Goal: Information Seeking & Learning: Learn about a topic

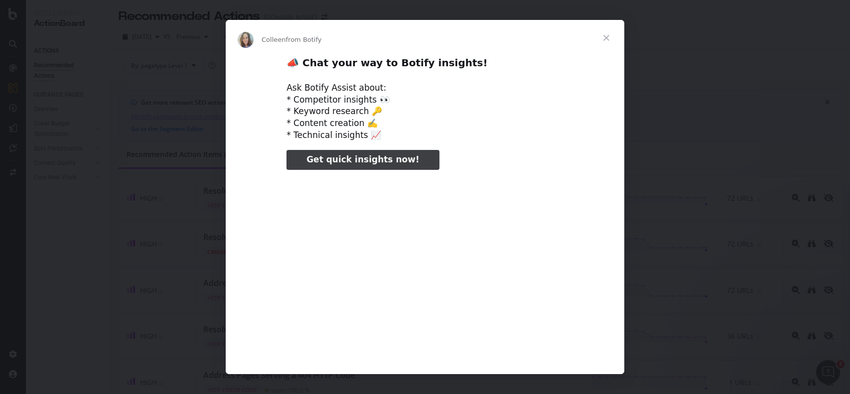
type input "351077"
click at [606, 35] on span "Close" at bounding box center [606, 38] width 36 height 36
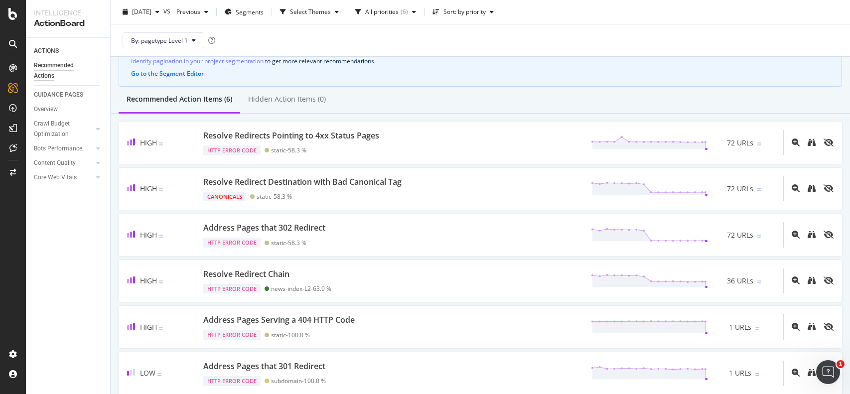
scroll to position [55, 0]
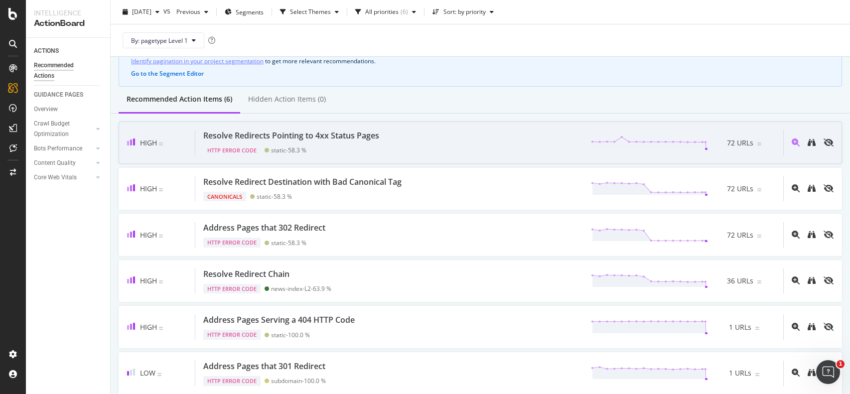
click at [551, 138] on div "Resolve Redirects Pointing to 4xx Status Pages HTTP Error Code static - 58.3 % …" at bounding box center [489, 142] width 588 height 25
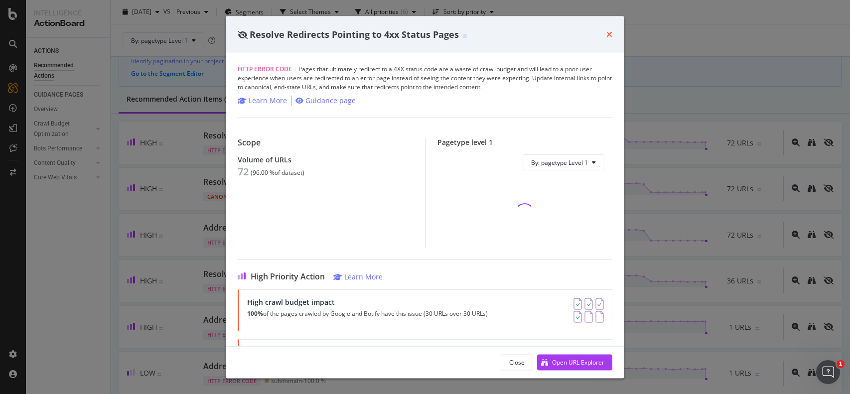
click at [608, 33] on icon "times" at bounding box center [609, 34] width 6 height 8
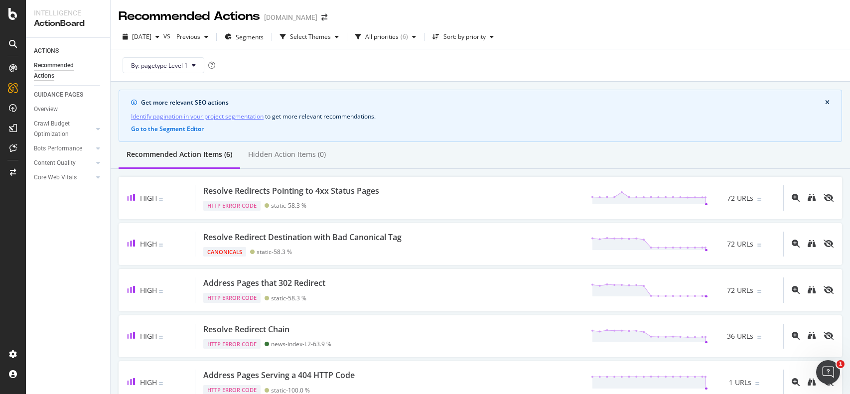
click at [300, 18] on div "www.gq.com.au" at bounding box center [290, 17] width 53 height 10
click at [13, 23] on div at bounding box center [13, 197] width 26 height 394
click at [6, 8] on div at bounding box center [13, 14] width 24 height 12
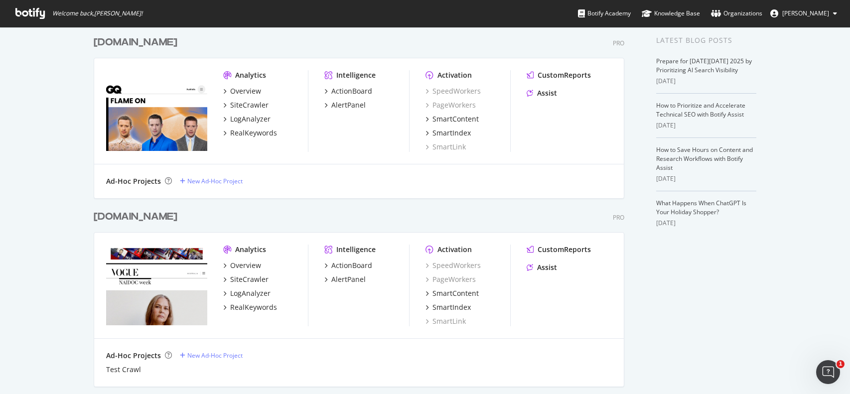
scroll to position [214, 0]
click at [252, 263] on div "Overview" at bounding box center [245, 265] width 31 height 10
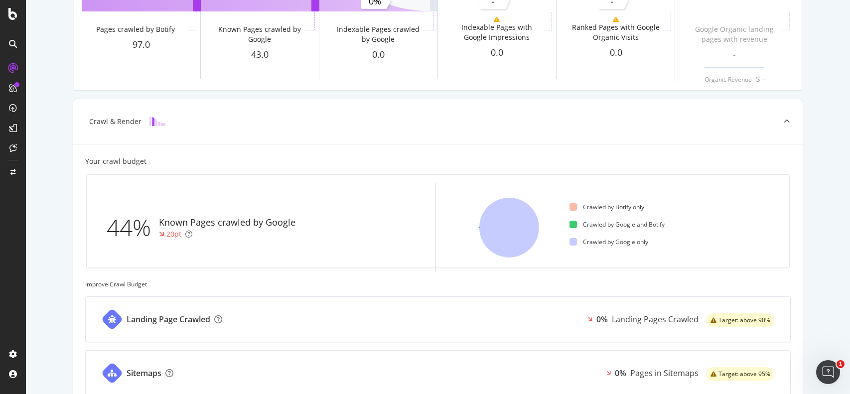
scroll to position [152, 0]
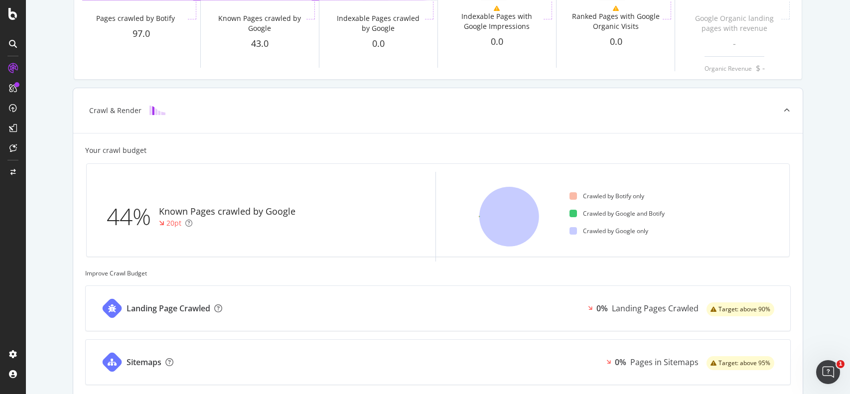
click at [219, 234] on div "44% Known Pages crawled by Google 20pt" at bounding box center [259, 217] width 329 height 90
click at [126, 222] on div "44%" at bounding box center [133, 216] width 52 height 33
click at [519, 197] on icon at bounding box center [509, 217] width 60 height 60
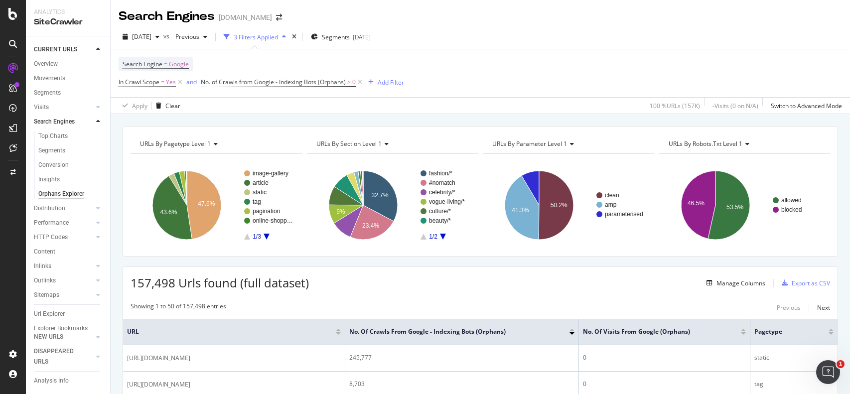
click at [502, 97] on div "Apply Clear 100 % URLs ( 157K ) - Visits ( 0 on N/A ) Switch to Advanced Mode" at bounding box center [480, 105] width 739 height 16
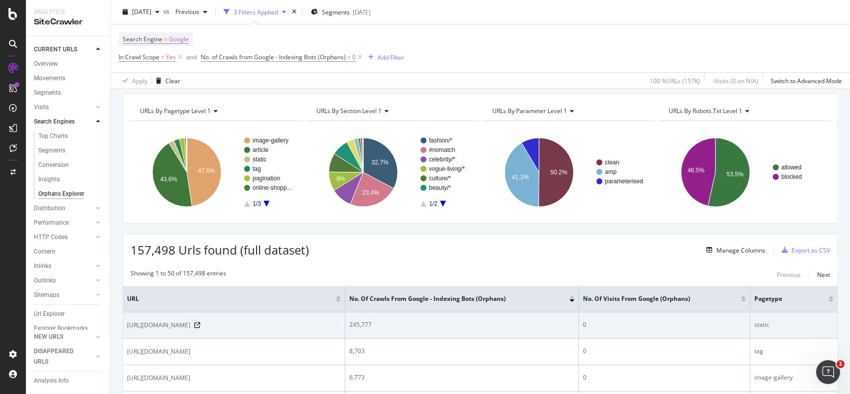
scroll to position [32, 0]
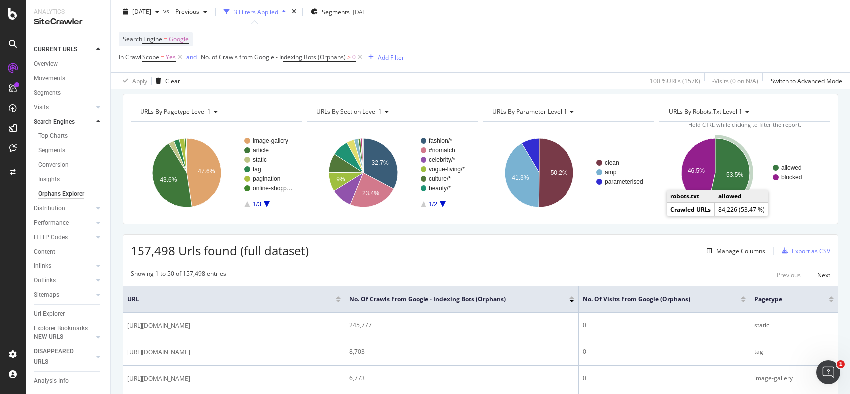
click at [730, 181] on icon "A chart." at bounding box center [729, 172] width 42 height 69
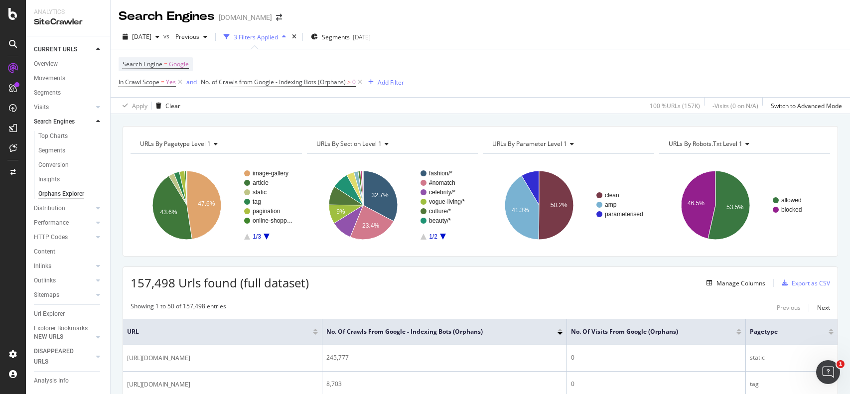
click at [272, 34] on div "3 Filters Applied" at bounding box center [256, 37] width 44 height 8
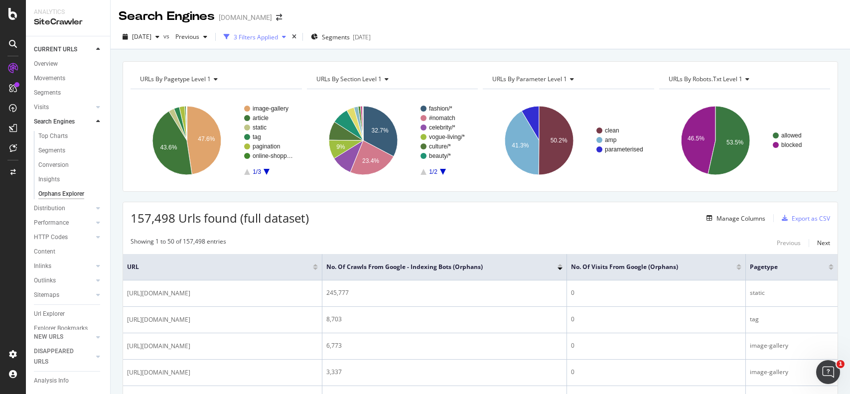
click at [272, 34] on div "3 Filters Applied" at bounding box center [256, 37] width 44 height 8
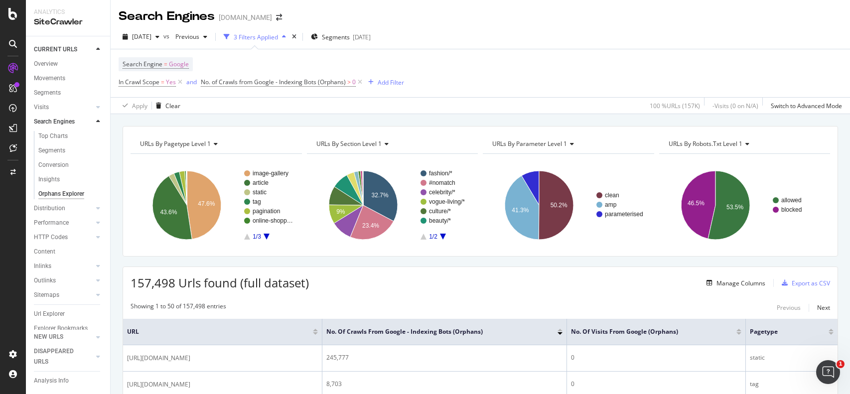
click at [503, 47] on div "2025 Oct. 2nd vs Previous 3 Filters Applied Segments 2025-09-17" at bounding box center [480, 39] width 739 height 20
click at [393, 79] on div "Add Filter" at bounding box center [390, 82] width 26 height 8
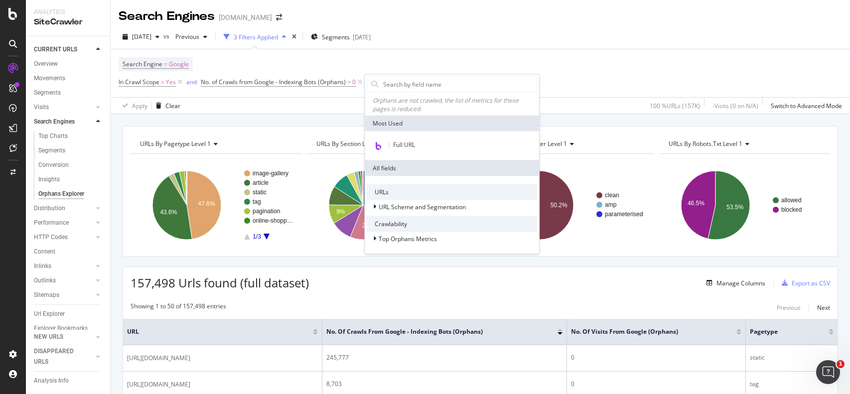
click at [451, 37] on div "2025 Oct. 2nd vs Previous 3 Filters Applied Segments 2025-09-17" at bounding box center [480, 39] width 739 height 20
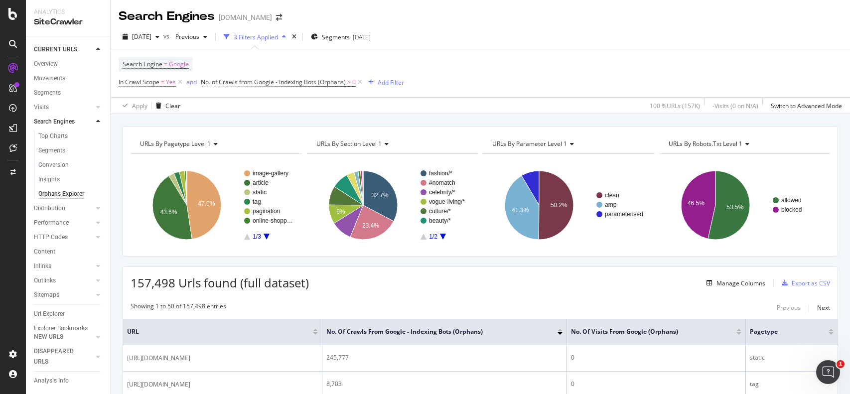
scroll to position [0, 0]
click at [511, 45] on div "2025 Oct. 2nd vs Previous 3 Filters Applied Segments 2025-09-17" at bounding box center [480, 38] width 739 height 20
click at [278, 34] on div "3 Filters Applied" at bounding box center [256, 36] width 44 height 8
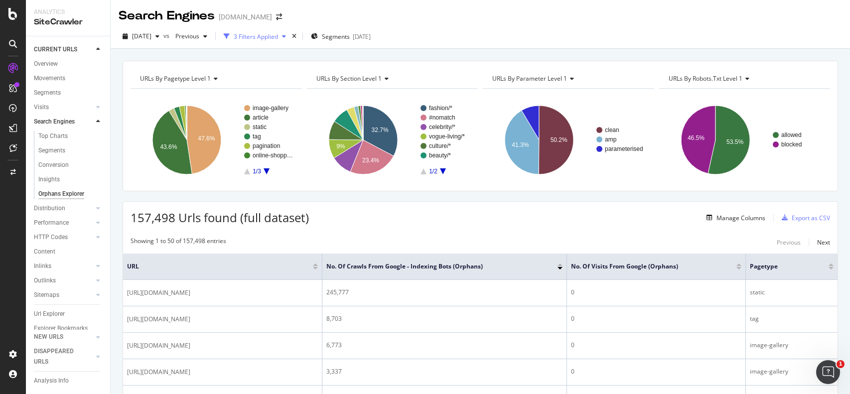
click at [278, 34] on div "3 Filters Applied" at bounding box center [256, 36] width 44 height 8
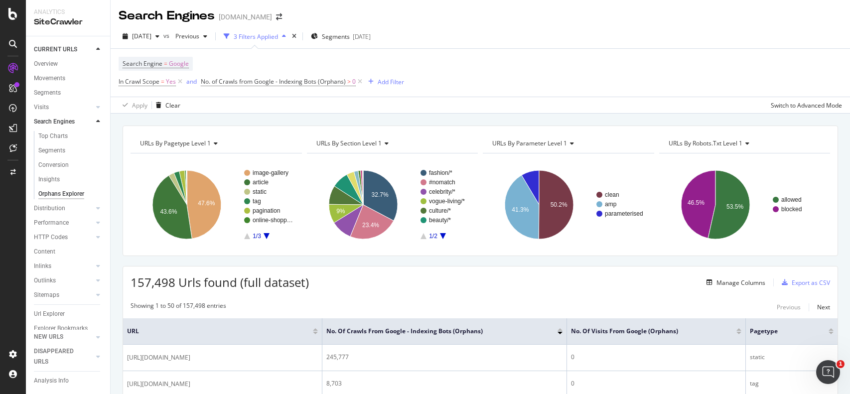
click at [278, 34] on div "3 Filters Applied" at bounding box center [256, 36] width 44 height 8
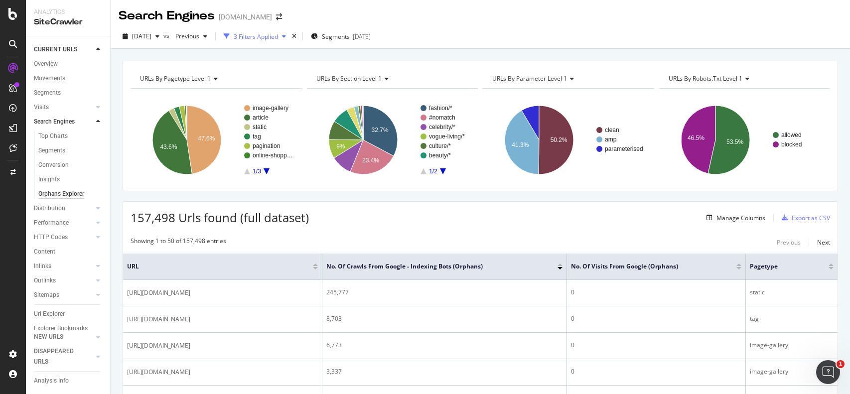
click at [278, 34] on div "3 Filters Applied" at bounding box center [256, 36] width 44 height 8
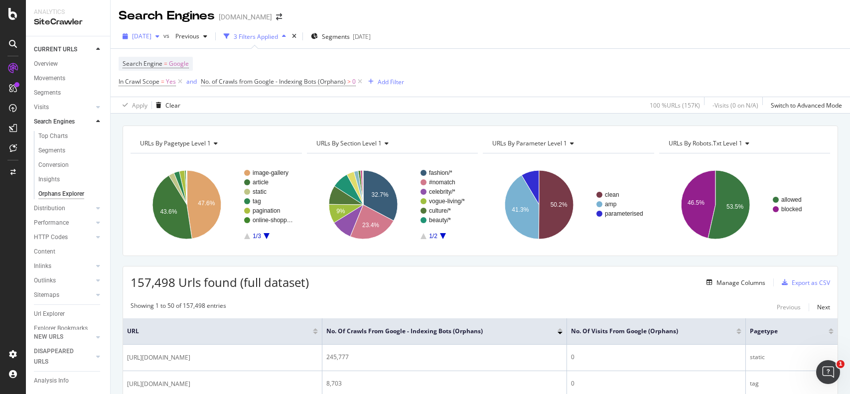
click at [151, 33] on span "[DATE]" at bounding box center [141, 36] width 19 height 8
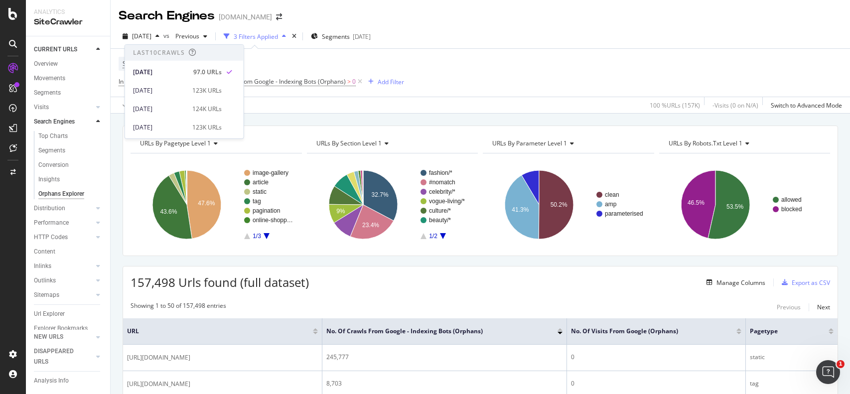
click at [364, 52] on div "Search Engine = Google In Crawl Scope = Yes and No. of Crawls from Google - Ind…" at bounding box center [480, 73] width 723 height 48
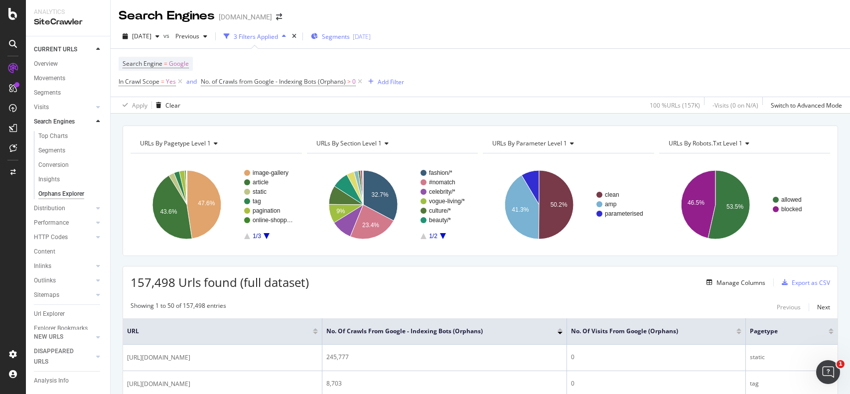
click at [350, 38] on span "Segments" at bounding box center [336, 36] width 28 height 8
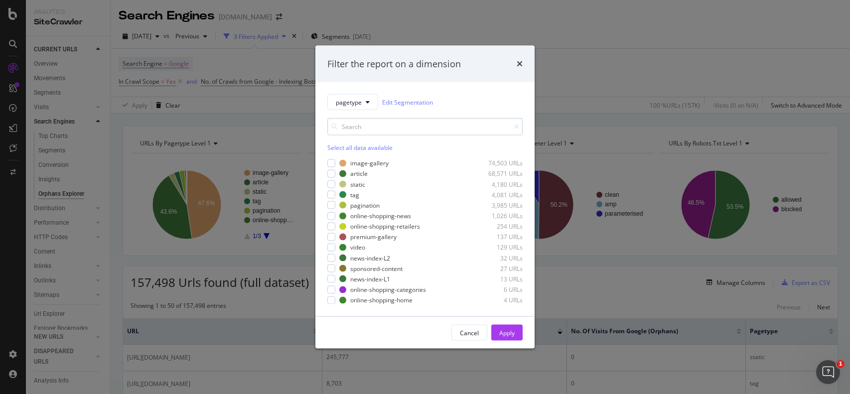
click at [448, 129] on input "modal" at bounding box center [424, 126] width 195 height 17
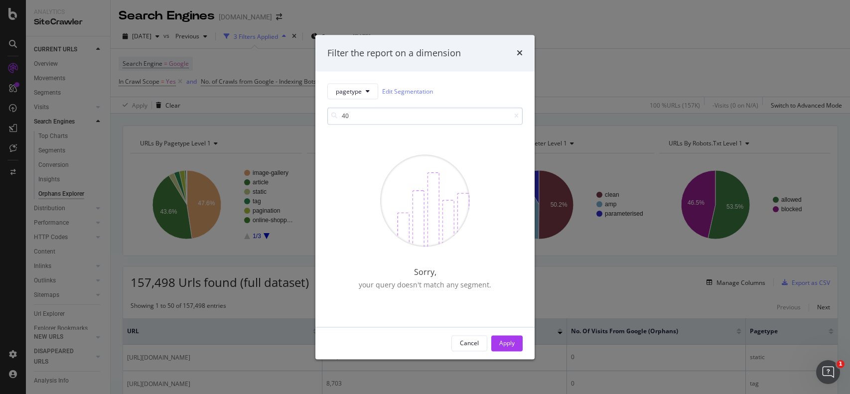
type input "404"
click at [517, 52] on icon "times" at bounding box center [519, 53] width 6 height 8
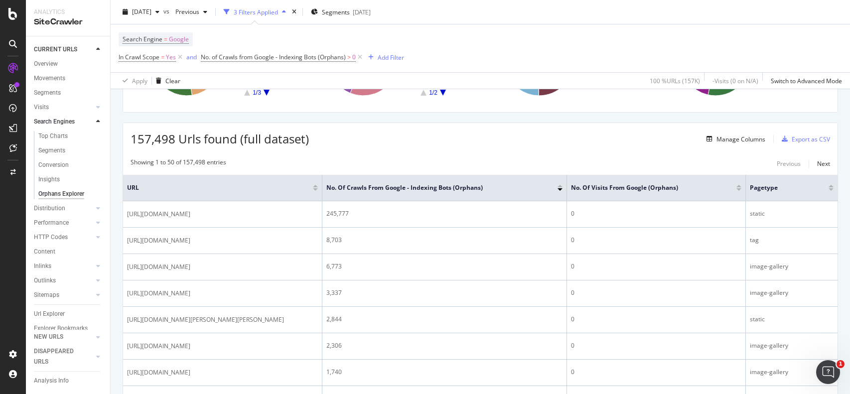
scroll to position [12, 0]
click at [47, 264] on div "Outlinks" at bounding box center [45, 268] width 22 height 10
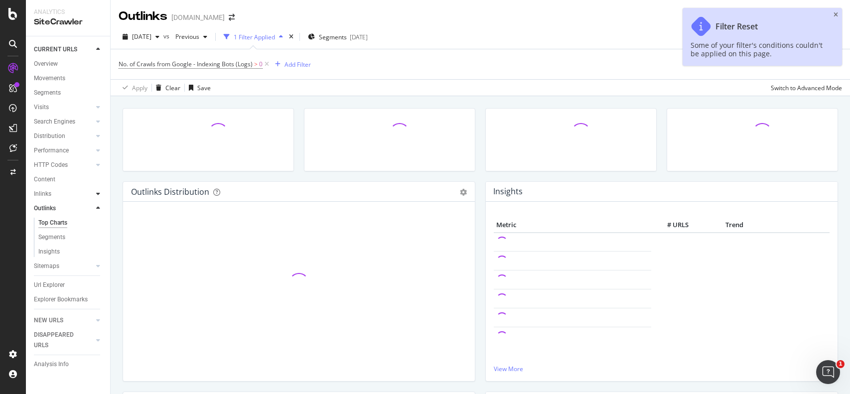
click at [96, 196] on div at bounding box center [98, 194] width 10 height 10
click at [97, 247] on div at bounding box center [98, 252] width 10 height 10
click at [99, 193] on icon at bounding box center [98, 194] width 4 height 6
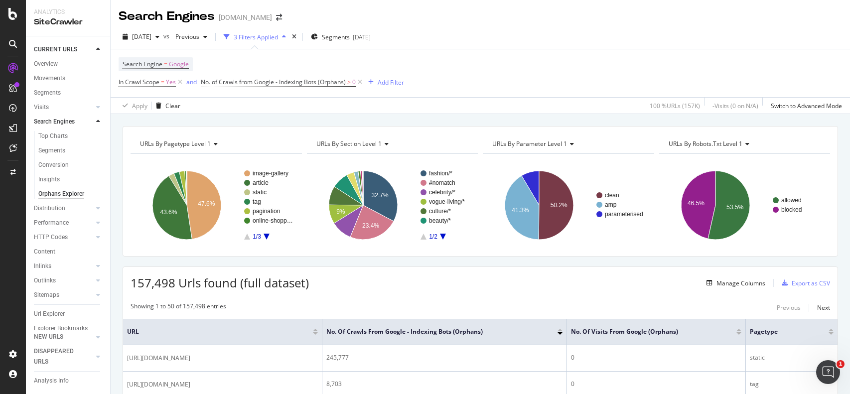
click at [268, 233] on rect "A chart." at bounding box center [268, 204] width 49 height 69
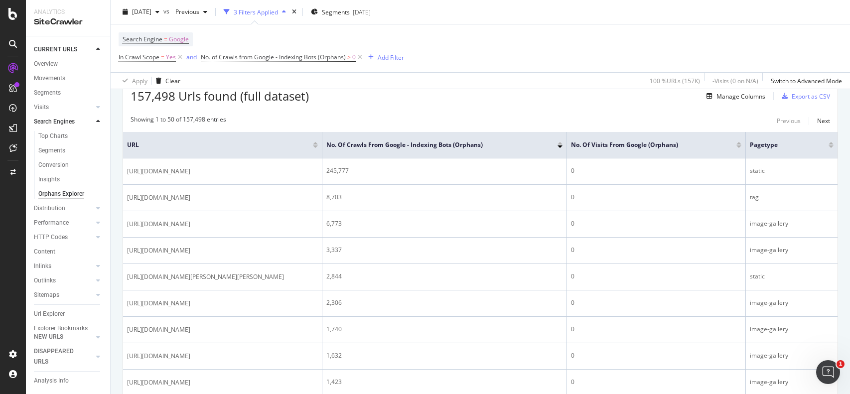
scroll to position [186, 0]
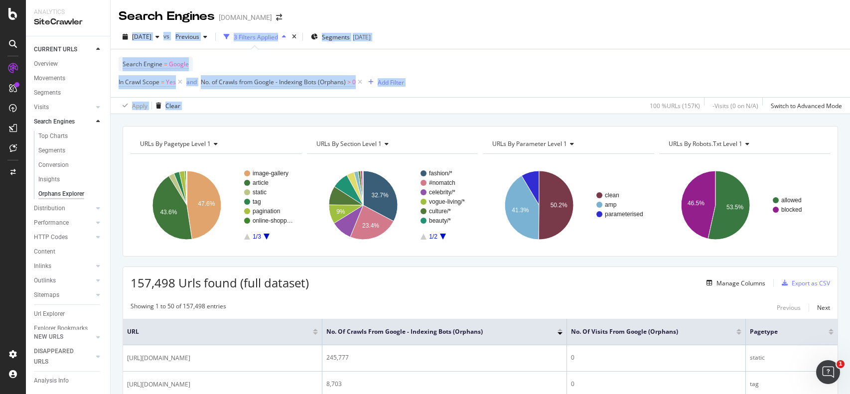
drag, startPoint x: 583, startPoint y: 110, endPoint x: 418, endPoint y: 15, distance: 190.3
click at [418, 15] on div "Search Engines www.vogue.com.au 2025 Oct. 2nd vs Previous 3 Filters Applied Seg…" at bounding box center [480, 197] width 739 height 394
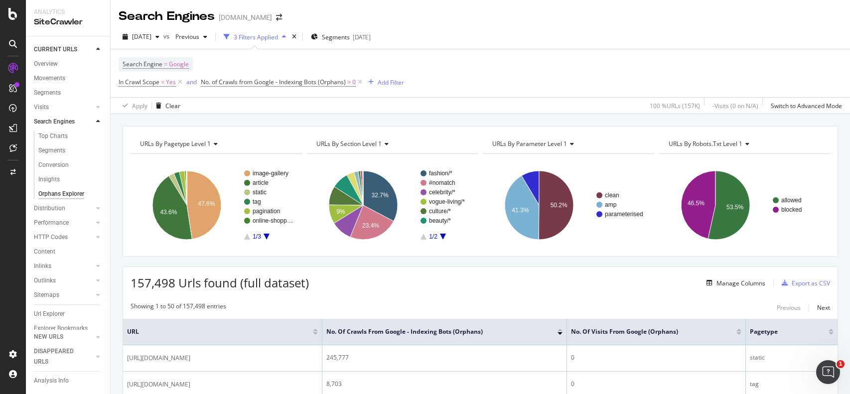
click at [418, 15] on div "Search Engines www.vogue.com.au" at bounding box center [480, 12] width 739 height 25
click at [98, 122] on icon at bounding box center [98, 122] width 4 height 6
click at [66, 64] on link "Overview" at bounding box center [68, 64] width 69 height 10
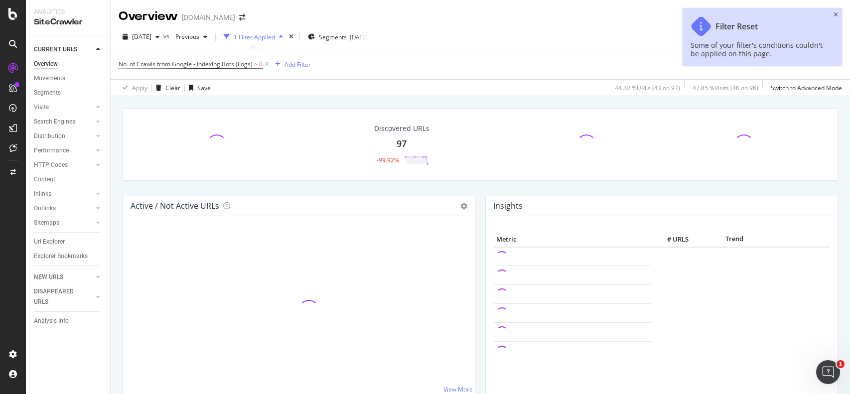
scroll to position [43, 0]
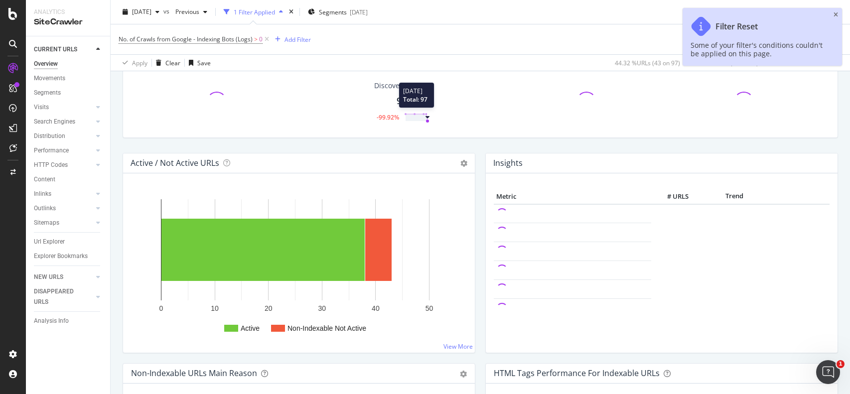
click at [420, 118] on polygon at bounding box center [416, 117] width 22 height 7
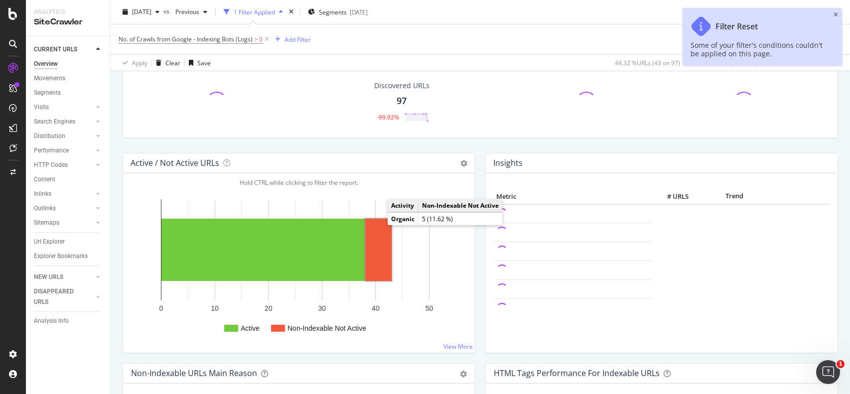
click at [377, 231] on rect "A chart." at bounding box center [378, 250] width 26 height 62
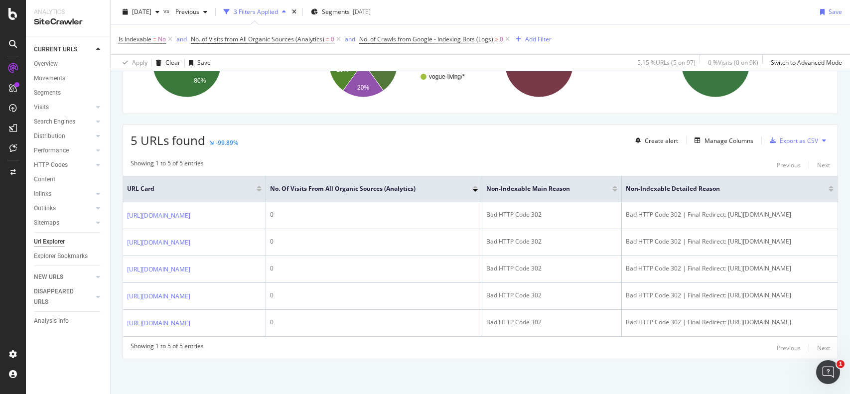
scroll to position [161, 0]
click at [10, 15] on icon at bounding box center [12, 14] width 9 height 12
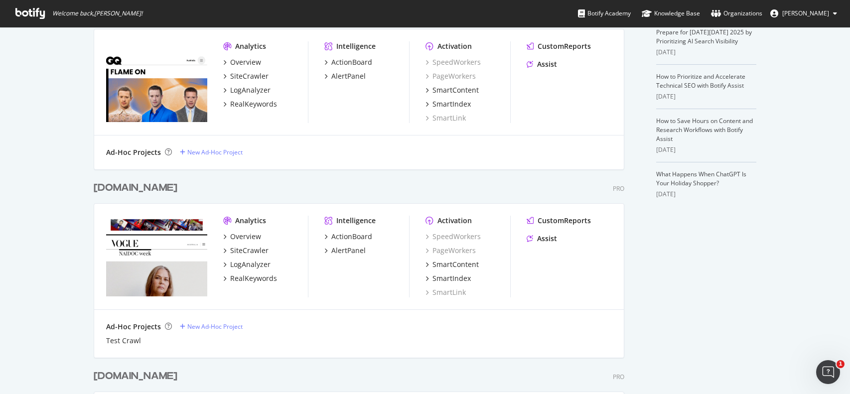
scroll to position [321, 0]
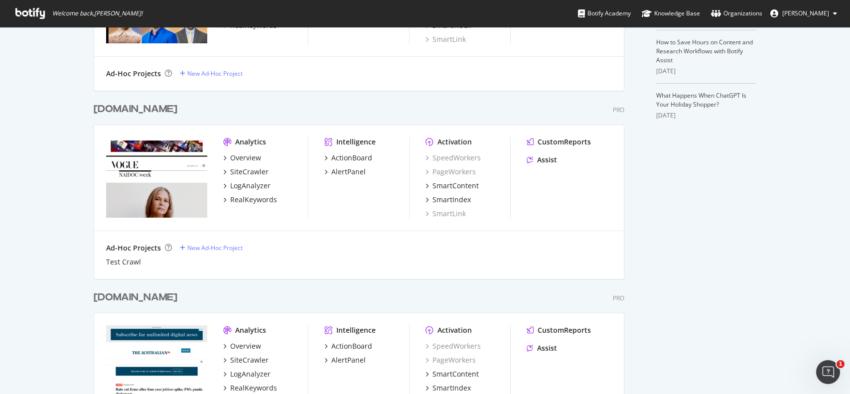
drag, startPoint x: 244, startPoint y: 219, endPoint x: 209, endPoint y: 114, distance: 110.7
click at [209, 114] on div "www.vogue.com.au Pro Analytics Overview SiteCrawler LogAnalyzer RealKeywords In…" at bounding box center [363, 184] width 538 height 188
click at [209, 114] on div "www.vogue.com.au Pro" at bounding box center [359, 109] width 530 height 14
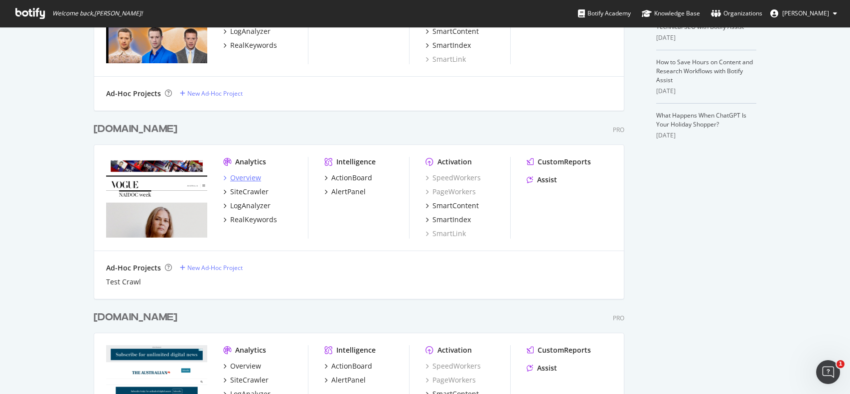
click at [225, 177] on icon "grid" at bounding box center [224, 177] width 3 height 5
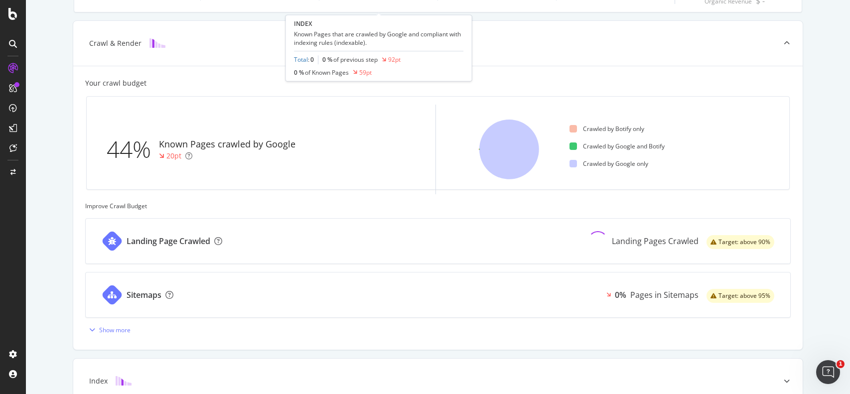
scroll to position [221, 0]
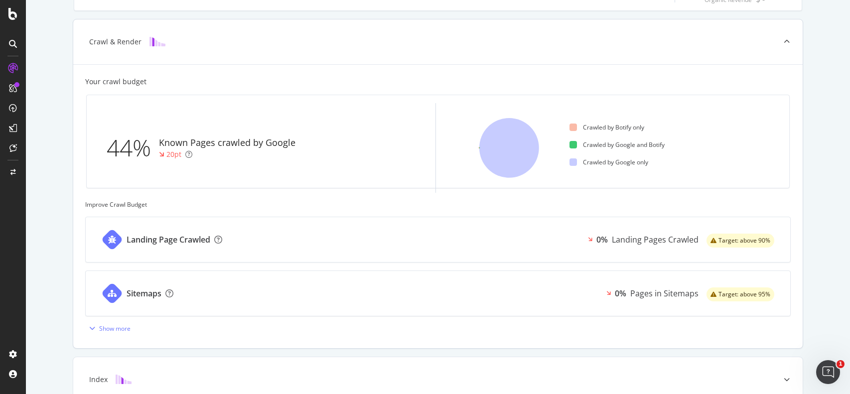
click at [346, 197] on div "Your crawl budget 44% Known Pages crawled by Google 20pt Crawled by Botify only…" at bounding box center [437, 206] width 705 height 259
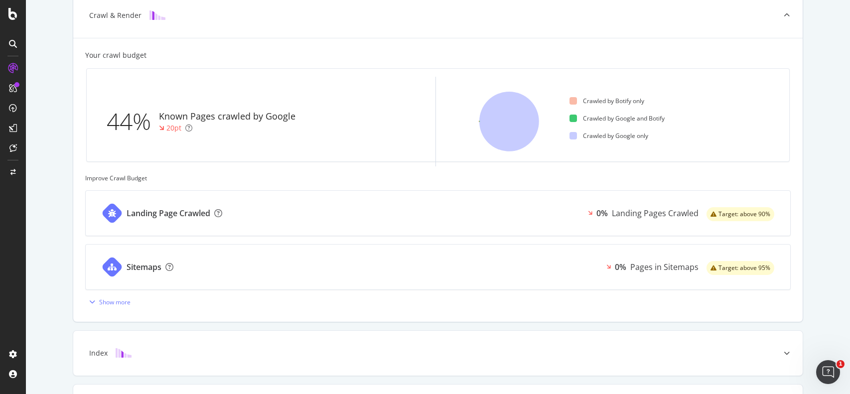
scroll to position [249, 0]
click at [346, 197] on div "Landing Page Crawled 0% Landing Pages Crawled Target: above 90%" at bounding box center [438, 211] width 704 height 45
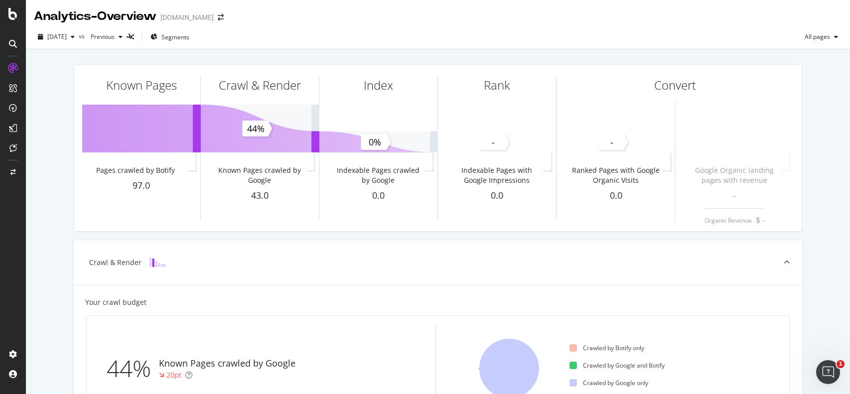
click at [31, 64] on div "Known Pages Pages crawled by Botify 97.0 Crawl & Render Known Pages crawled by …" at bounding box center [438, 361] width 824 height 625
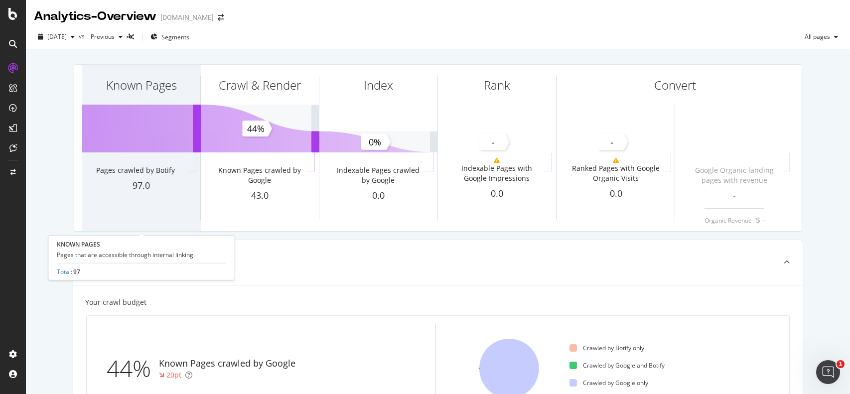
scroll to position [18, 0]
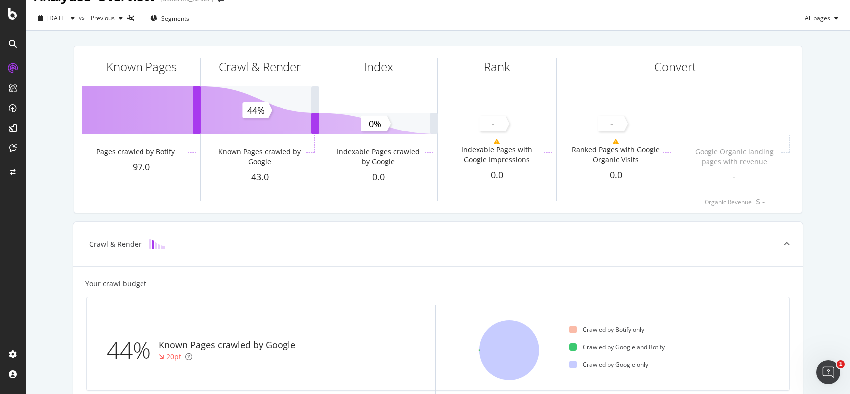
click at [535, 31] on div "Known Pages Pages crawled by Botify 97.0 Crawl & Render Known Pages crawled by …" at bounding box center [438, 393] width 824 height 724
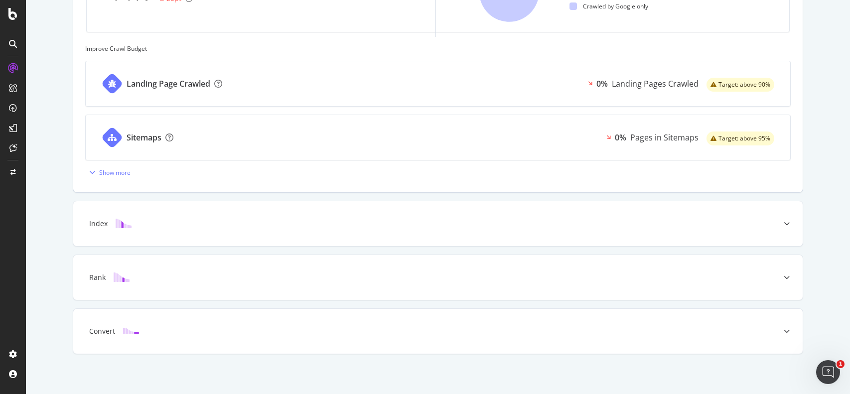
scroll to position [378, 0]
click at [164, 232] on div "Index" at bounding box center [437, 221] width 729 height 45
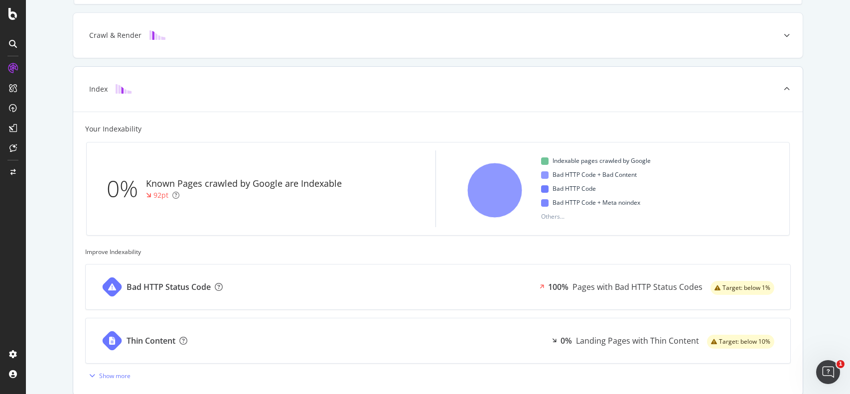
scroll to position [228, 0]
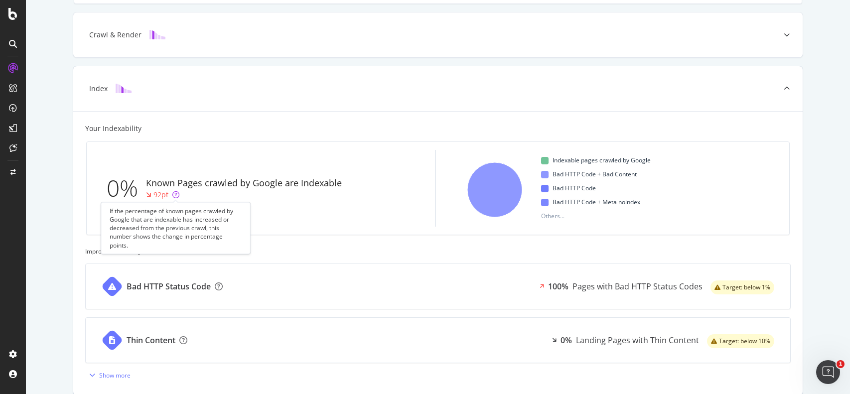
click at [174, 197] on icon at bounding box center [175, 194] width 7 height 7
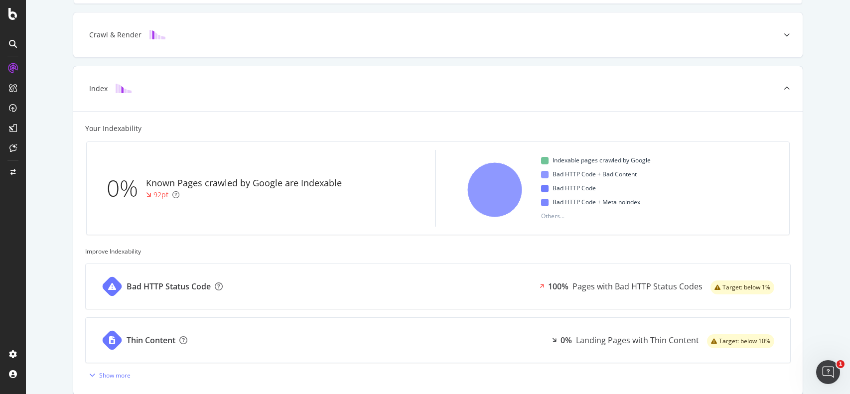
click at [459, 286] on div "Bad HTTP Status Code 100% Pages with Bad HTTP Status Codes Target: below 1%" at bounding box center [438, 286] width 704 height 45
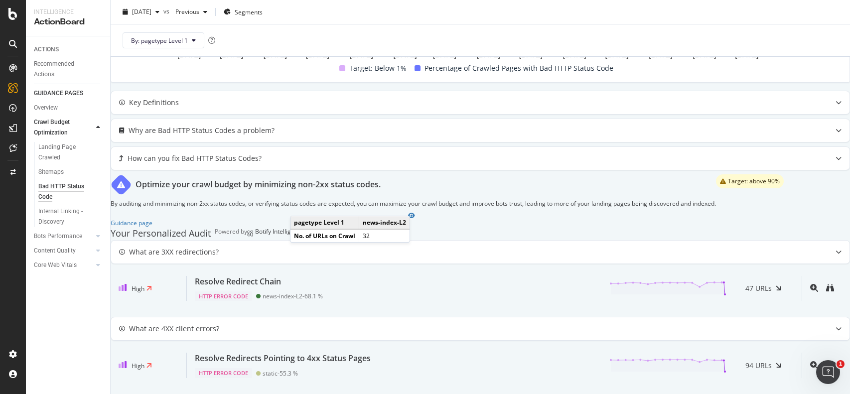
scroll to position [473, 0]
click at [488, 317] on div "What are 4XX client errors?" at bounding box center [480, 328] width 738 height 23
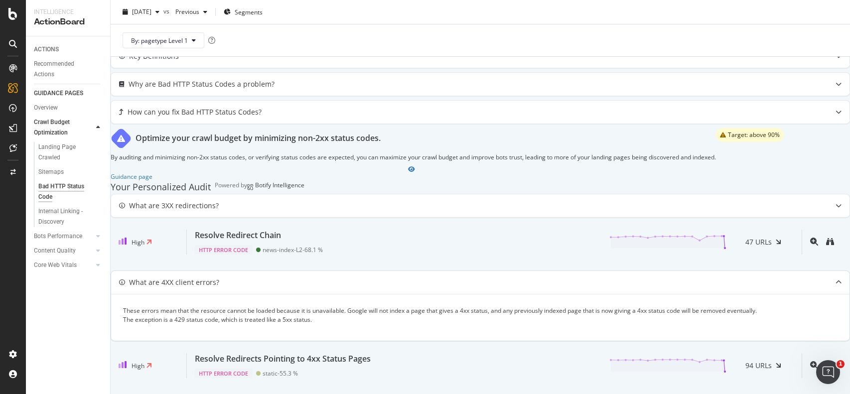
scroll to position [530, 0]
click at [445, 354] on div "Resolve Redirects Pointing to 4xx Status Pages HTTP Error Code static - 55.3 % …" at bounding box center [494, 365] width 615 height 25
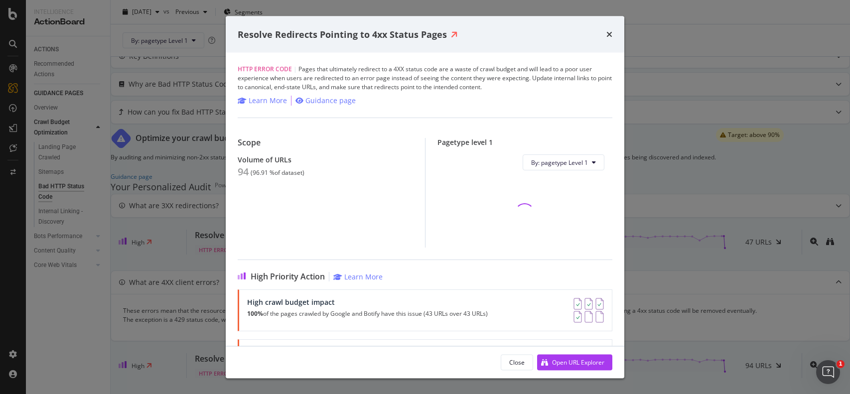
scroll to position [530, 0]
click at [573, 361] on div "Open URL Explorer" at bounding box center [578, 362] width 52 height 8
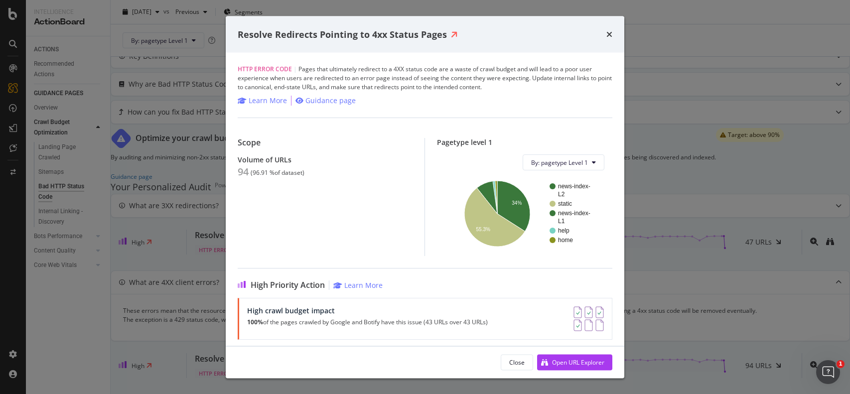
click at [682, 165] on div "Resolve Redirects Pointing to 4xx Status Pages HTTP Error Code | Pages that ult…" at bounding box center [425, 197] width 850 height 394
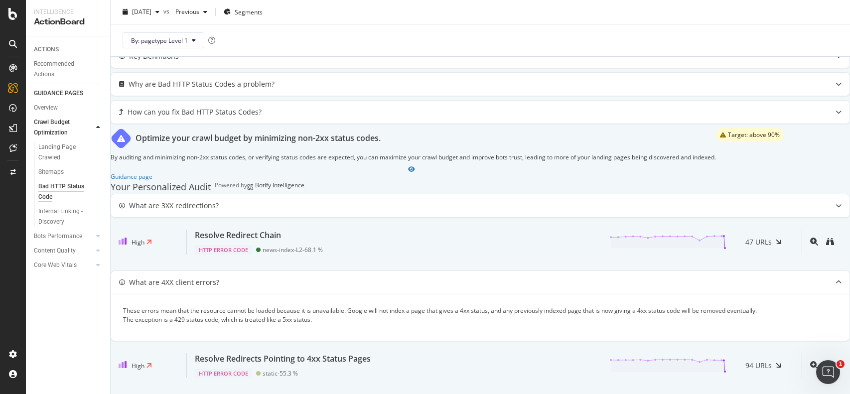
scroll to position [530, 0]
click at [668, 386] on div "Are Non-2xx Status Codes Wasting Crawl Budget? Percentage of Pages with Bad HTT…" at bounding box center [480, 16] width 739 height 740
click at [450, 355] on div "Resolve Redirects Pointing to 4xx Status Pages HTTP Error Code static - 55.3 % …" at bounding box center [494, 365] width 615 height 25
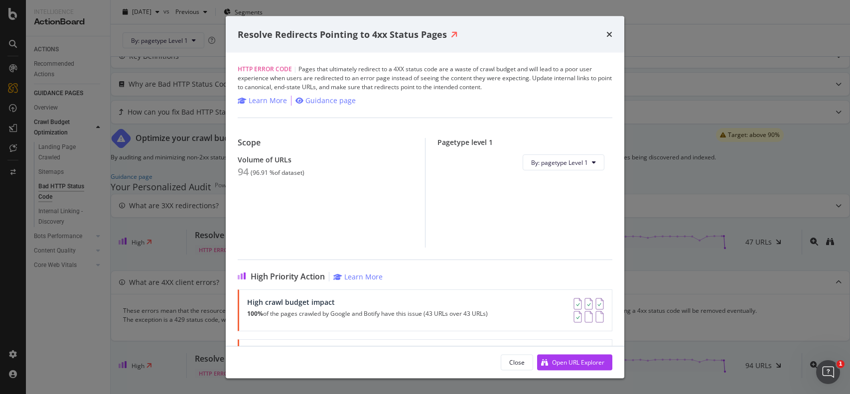
scroll to position [530, 0]
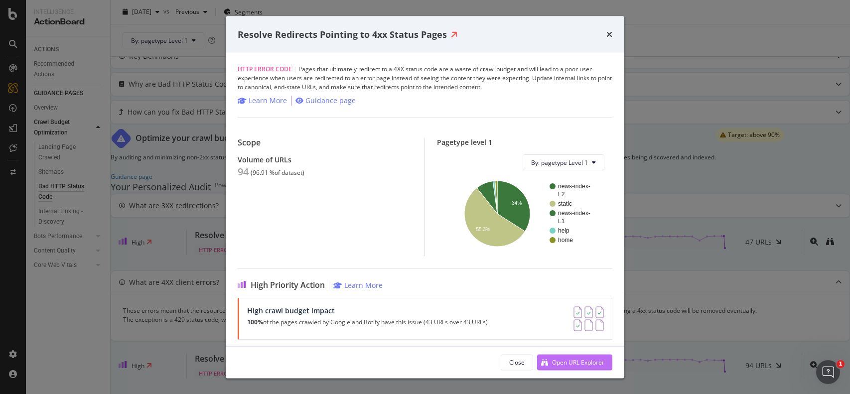
click at [545, 365] on icon "modal" at bounding box center [544, 362] width 7 height 7
click at [653, 180] on div "Resolve Redirects Pointing to 4xx Status Pages HTTP Error Code | Pages that ult…" at bounding box center [425, 197] width 850 height 394
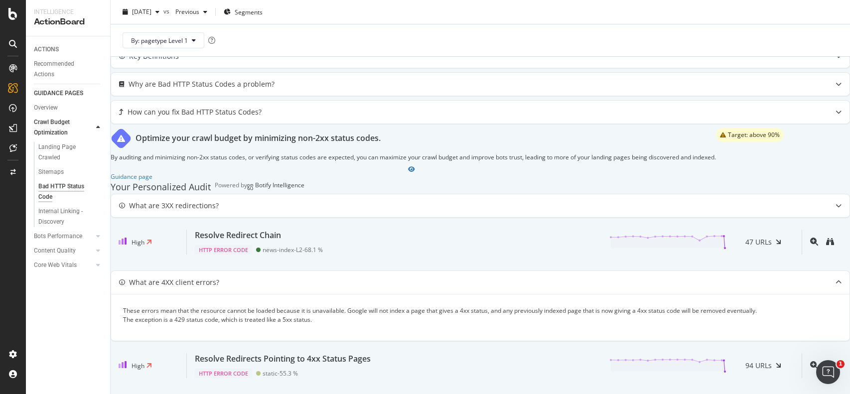
scroll to position [530, 0]
drag, startPoint x: 418, startPoint y: 214, endPoint x: 414, endPoint y: 226, distance: 12.0
click at [414, 230] on div "Resolve Redirect Chain HTTP Error Code news-index-L2 - 68.1 % 47 URLs" at bounding box center [494, 242] width 615 height 25
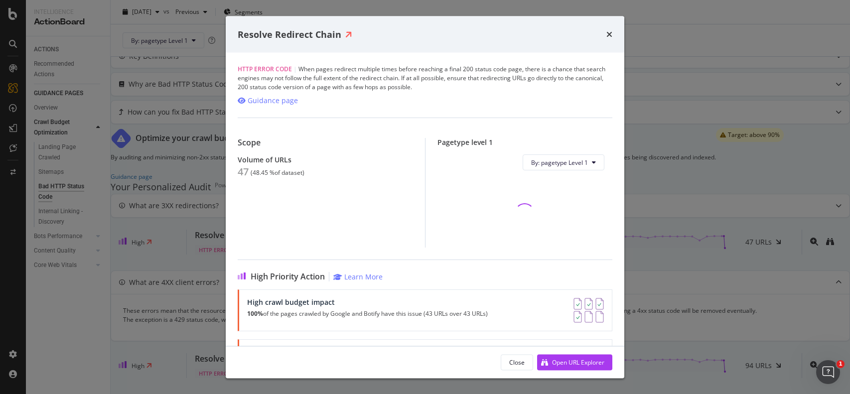
scroll to position [530, 0]
click at [402, 250] on div "HTTP Error Code | When pages redirect multiple times before reaching a final 20…" at bounding box center [425, 199] width 398 height 293
click at [608, 30] on icon "times" at bounding box center [609, 34] width 6 height 8
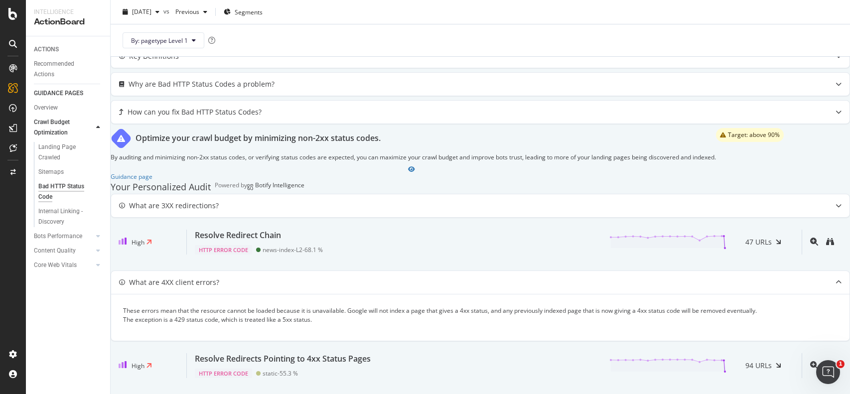
scroll to position [485, 0]
click at [194, 10] on span "Previous" at bounding box center [185, 11] width 28 height 8
click at [242, 71] on div "2025 Sep. 30th 123K URLs" at bounding box center [242, 66] width 119 height 14
click at [293, 181] on div "Botify Intelligence" at bounding box center [279, 187] width 49 height 13
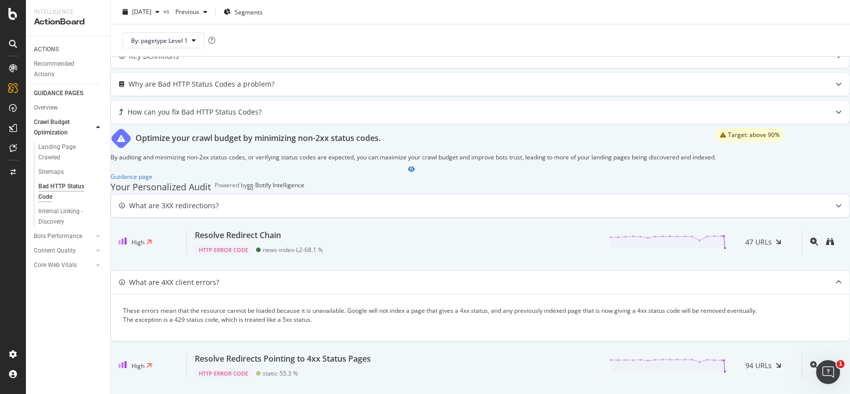
click at [261, 201] on div "What are 3XX redirections?" at bounding box center [460, 206] width 699 height 10
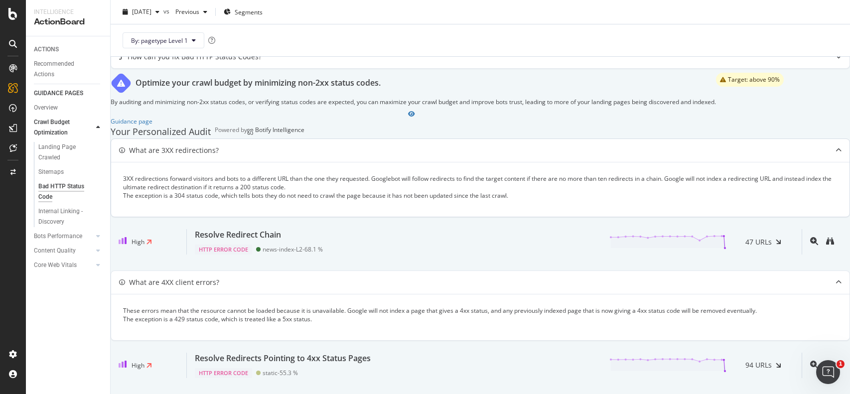
scroll to position [587, 0]
click at [457, 277] on div "What are 4XX client errors?" at bounding box center [460, 282] width 699 height 10
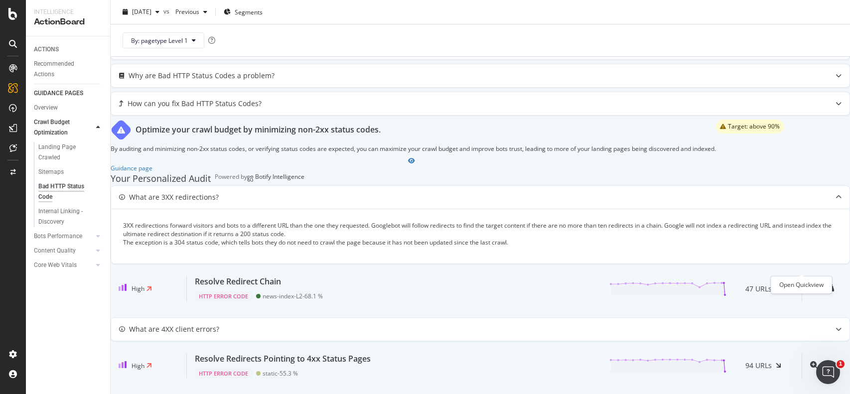
click at [810, 284] on icon "magnifying-glass-plus" at bounding box center [814, 288] width 8 height 8
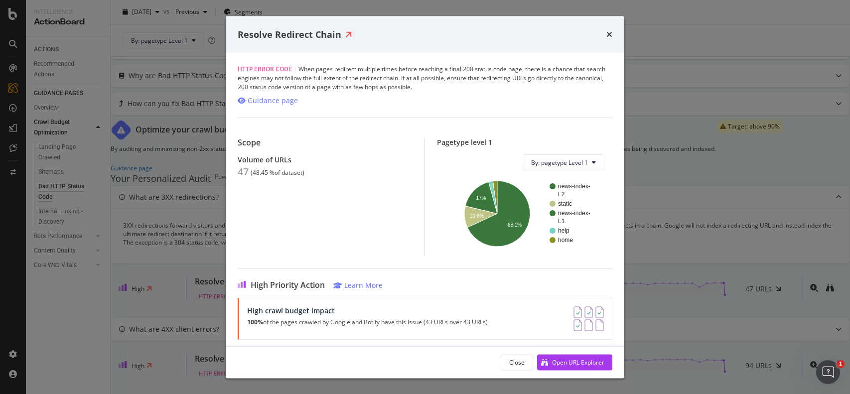
scroll to position [55, 0]
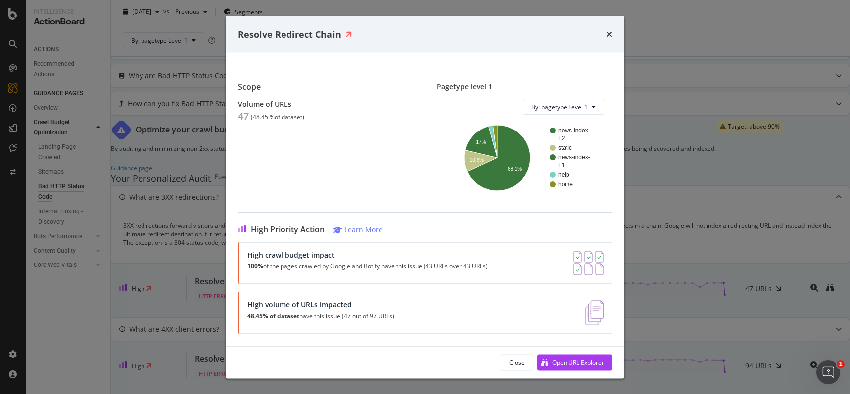
click at [384, 317] on p "48.45% of dataset have this issue (47 out of 97 URLs)" at bounding box center [320, 316] width 147 height 7
click at [552, 360] on div "Open URL Explorer" at bounding box center [578, 362] width 52 height 8
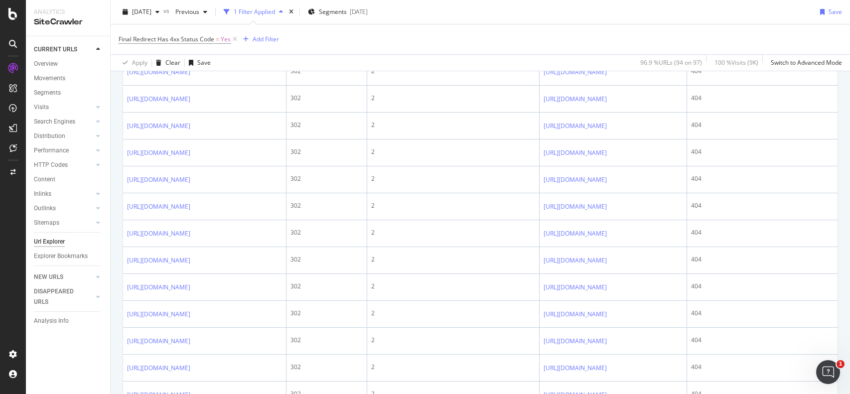
scroll to position [587, 0]
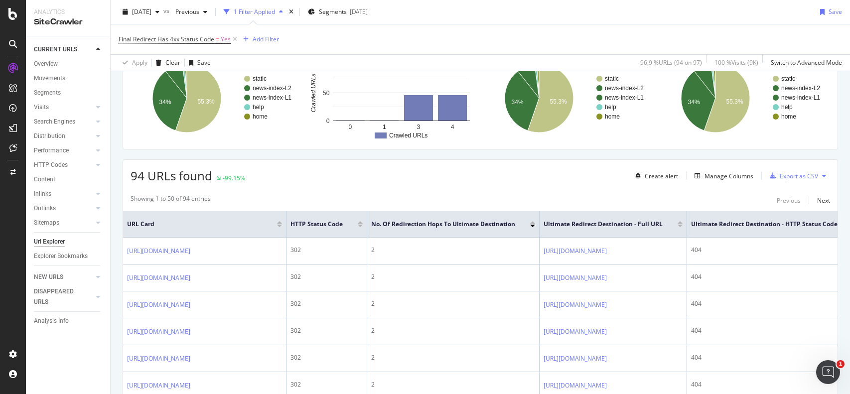
scroll to position [92, 0]
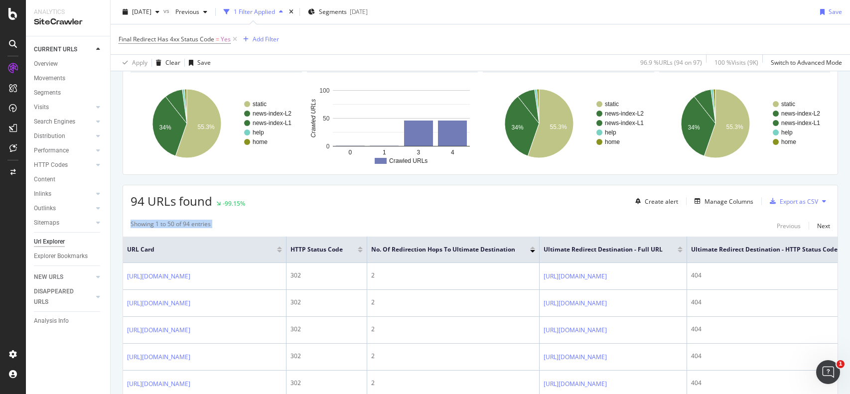
scroll to position [0, 0]
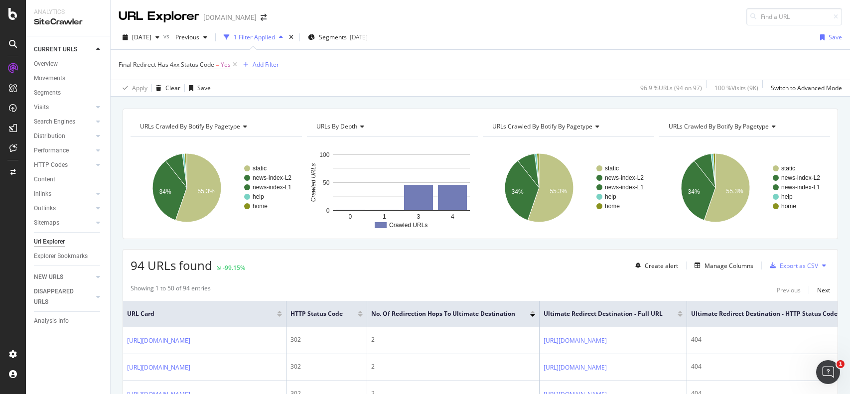
click at [400, 86] on div "Apply Clear Save 96.9 % URLs ( 94 on 97 ) 100 % Visits ( 9K ) Switch to Advance…" at bounding box center [480, 88] width 739 height 16
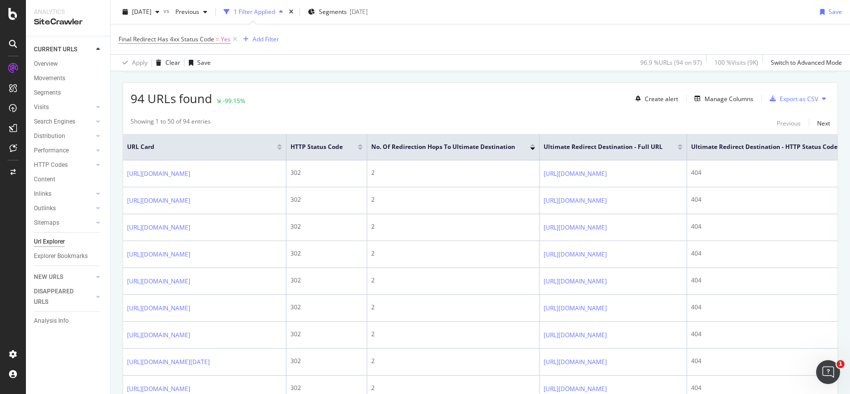
scroll to position [168, 0]
click at [73, 122] on div "Search Engines" at bounding box center [54, 122] width 41 height 10
click at [98, 123] on icon at bounding box center [98, 122] width 4 height 6
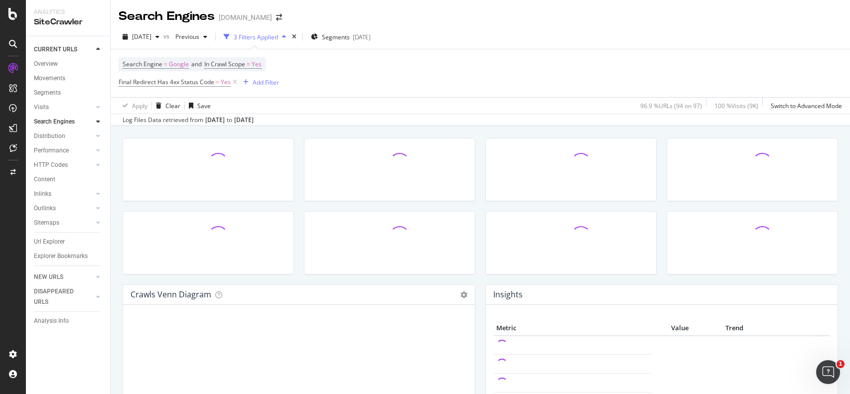
click at [121, 173] on div at bounding box center [208, 174] width 181 height 73
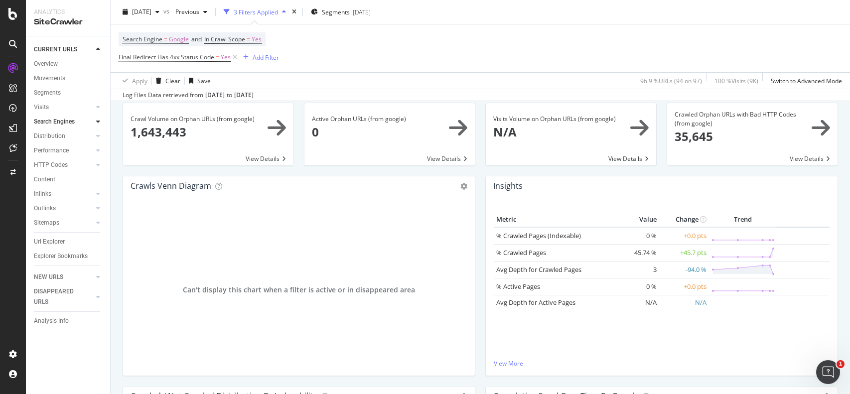
scroll to position [107, 0]
click at [619, 268] on td "3" at bounding box center [639, 270] width 40 height 17
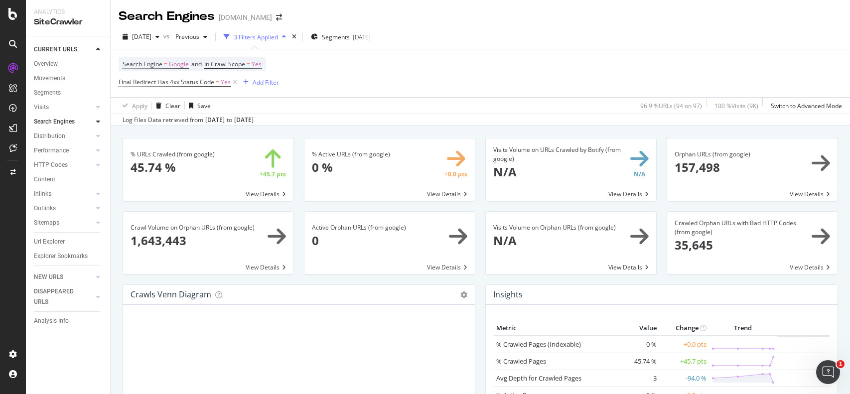
click at [263, 195] on span at bounding box center [208, 169] width 170 height 62
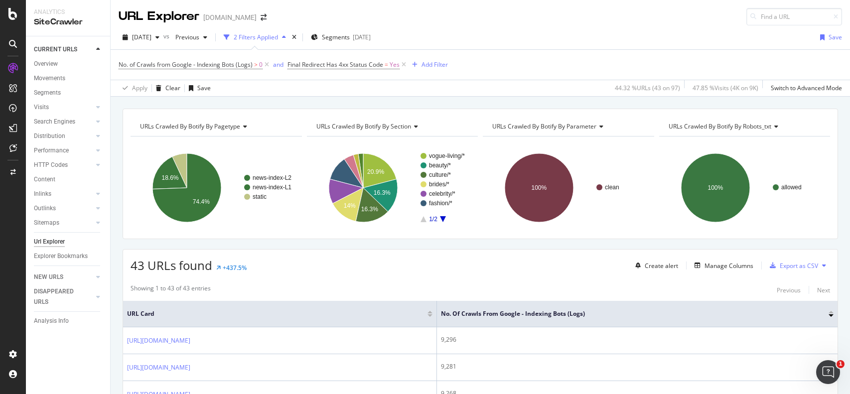
click at [551, 66] on div "No. of Crawls from Google - Indexing Bots (Logs) > 0 and Final Redirect Has 4xx…" at bounding box center [480, 65] width 723 height 30
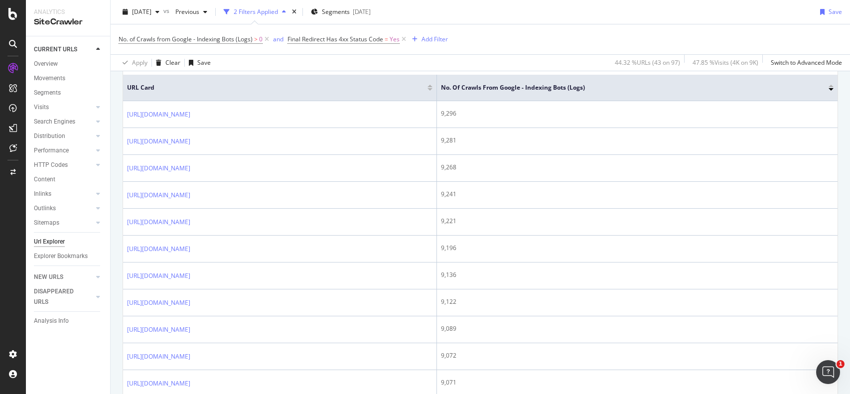
scroll to position [228, 0]
click at [551, 66] on div "Apply Clear Save 44.32 % URLs ( 43 on 97 ) 47.85 % Visits ( 4K on 9K ) Switch t…" at bounding box center [480, 62] width 739 height 16
click at [90, 106] on div at bounding box center [88, 107] width 10 height 10
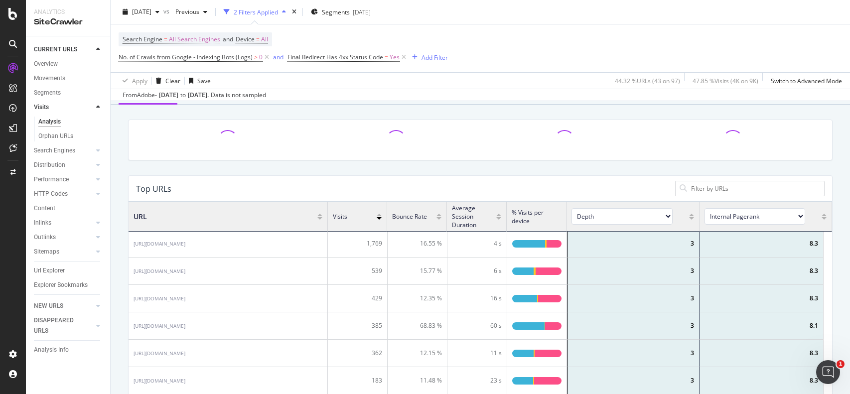
scroll to position [83, 0]
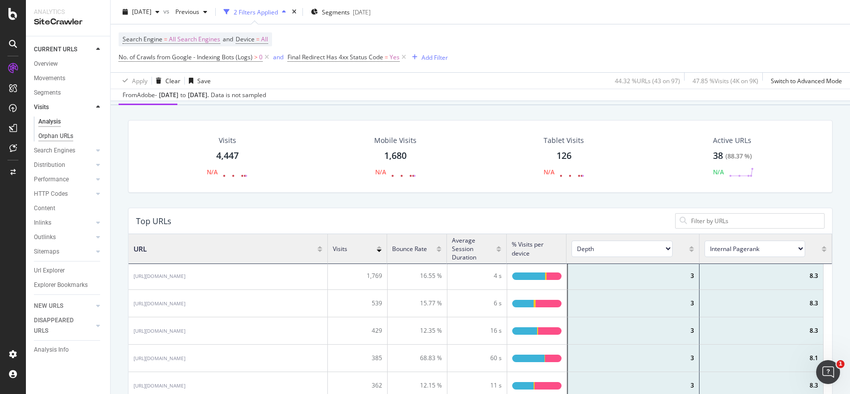
click at [51, 140] on div "Orphan URLs" at bounding box center [55, 136] width 35 height 10
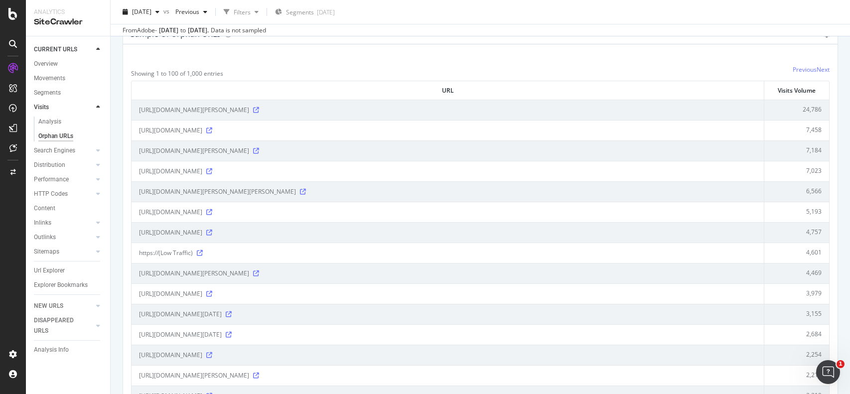
scroll to position [101, 0]
click at [57, 149] on div "Search Engines" at bounding box center [54, 150] width 41 height 10
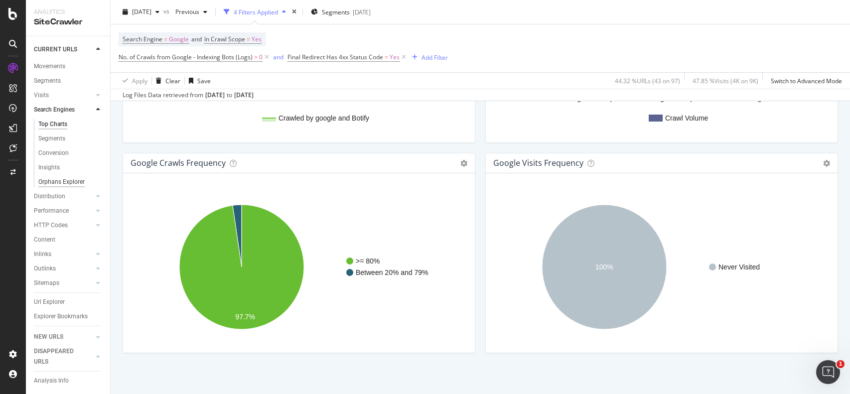
scroll to position [9, 0]
click at [63, 238] on link "Content" at bounding box center [68, 243] width 69 height 10
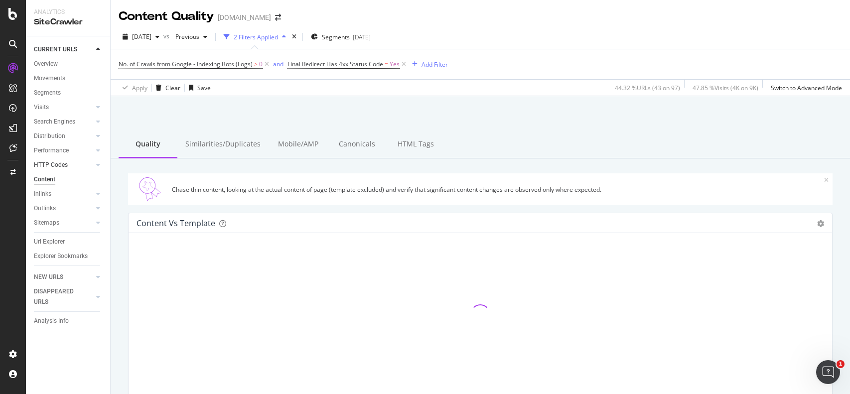
click at [71, 161] on link "HTTP Codes" at bounding box center [63, 165] width 59 height 10
click at [69, 152] on link "Performance" at bounding box center [63, 150] width 59 height 10
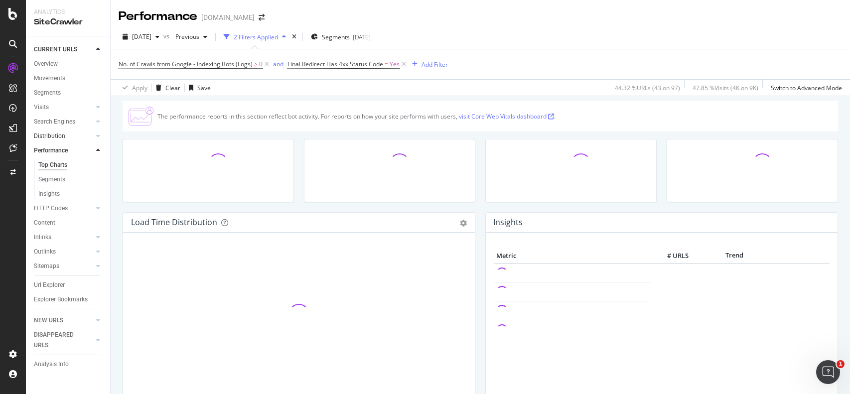
click at [88, 136] on div at bounding box center [88, 136] width 10 height 10
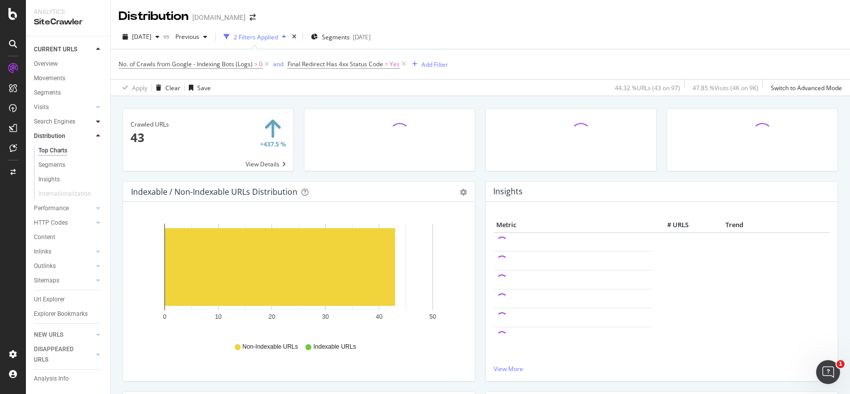
click at [94, 122] on div at bounding box center [98, 122] width 10 height 10
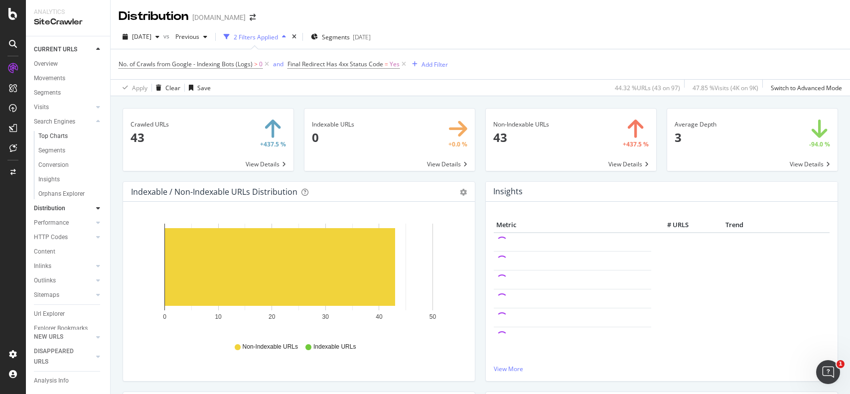
click at [74, 133] on link "Top Charts" at bounding box center [70, 136] width 65 height 10
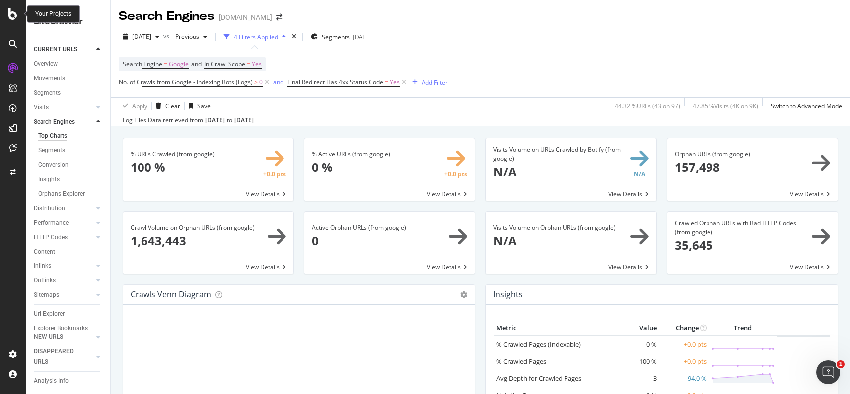
click at [19, 12] on div at bounding box center [13, 14] width 24 height 12
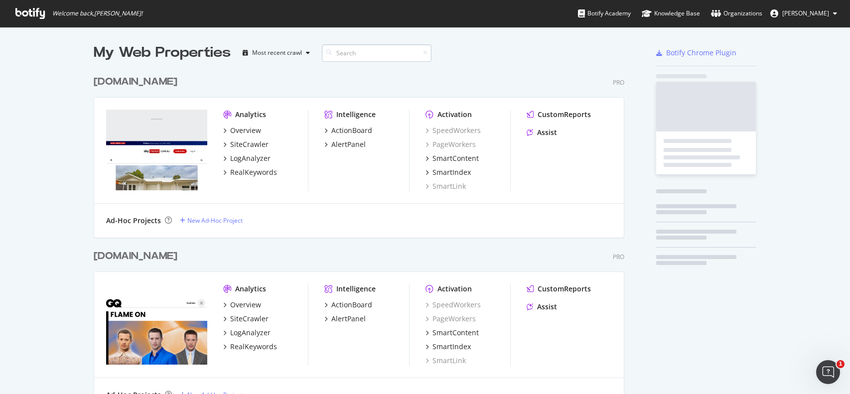
scroll to position [393, 850]
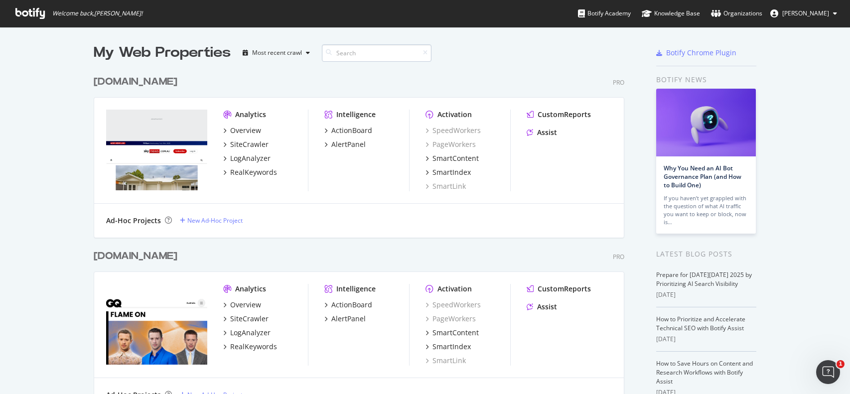
click at [385, 53] on input at bounding box center [377, 52] width 110 height 17
type input "404"
click at [823, 370] on icon "Open Intercom Messenger" at bounding box center [826, 371] width 16 height 16
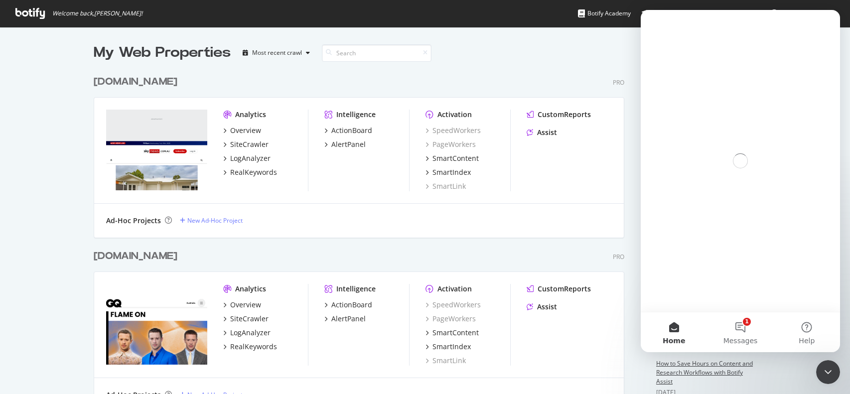
scroll to position [0, 0]
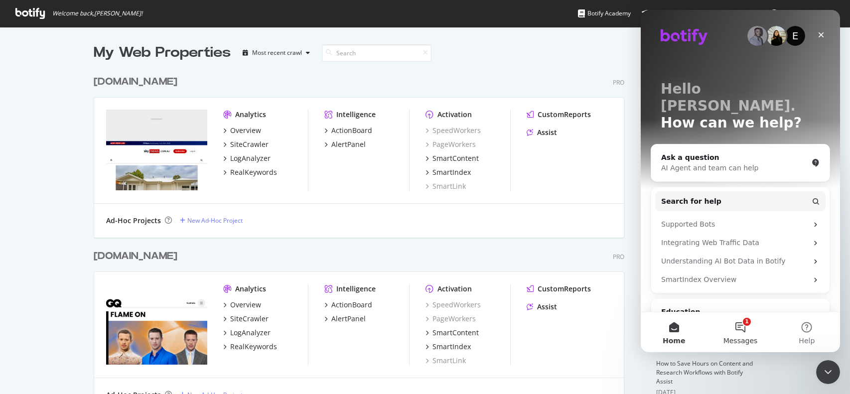
click at [740, 321] on button "1 Messages" at bounding box center [740, 332] width 66 height 40
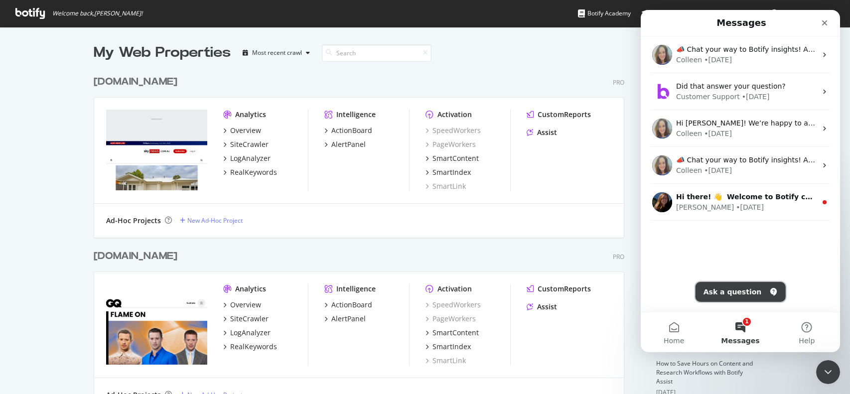
click at [737, 289] on button "Ask a question" at bounding box center [740, 292] width 90 height 20
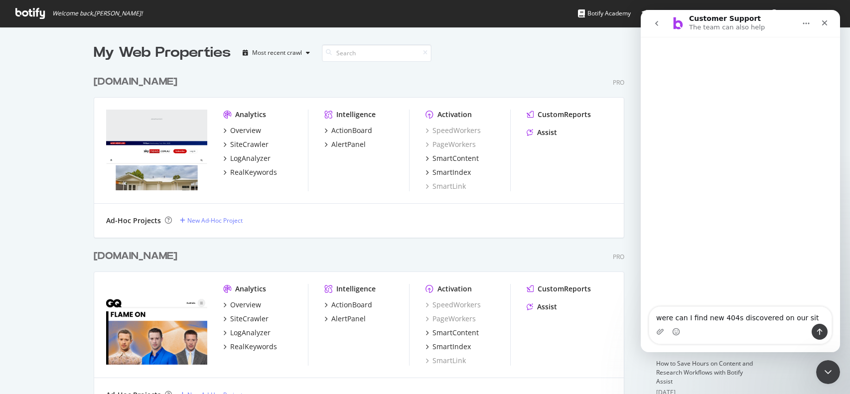
type textarea "were can I find new 404s discovered on our site"
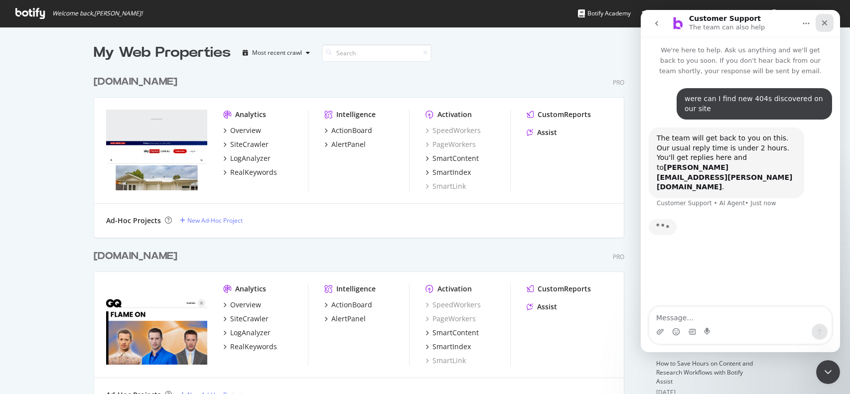
click at [828, 25] on icon "Close" at bounding box center [824, 23] width 8 height 8
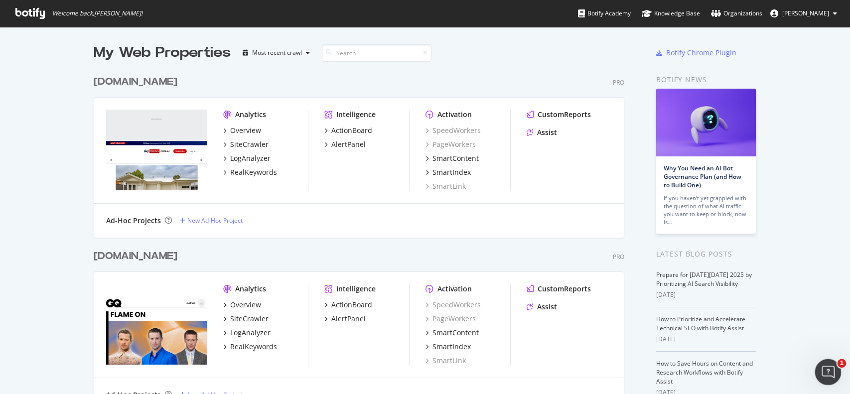
click at [827, 372] on icon "Open Intercom Messenger" at bounding box center [826, 371] width 16 height 16
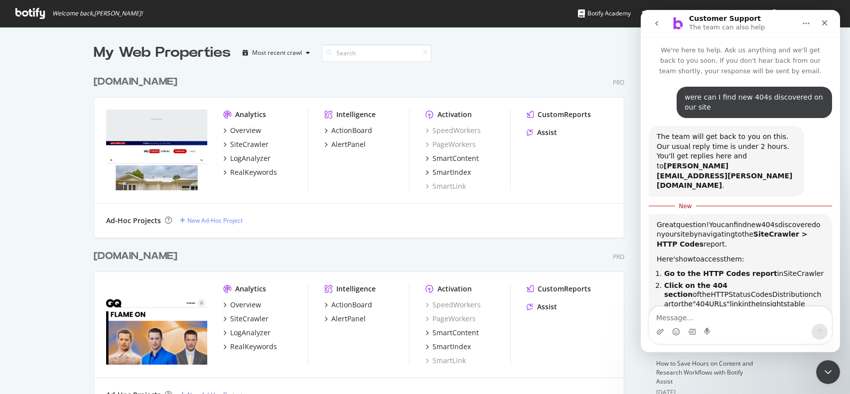
scroll to position [25, 0]
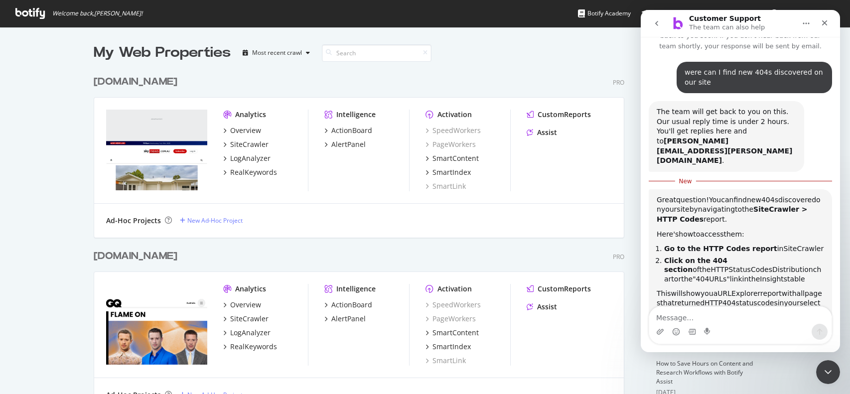
click at [657, 21] on icon "go back" at bounding box center [656, 23] width 3 height 5
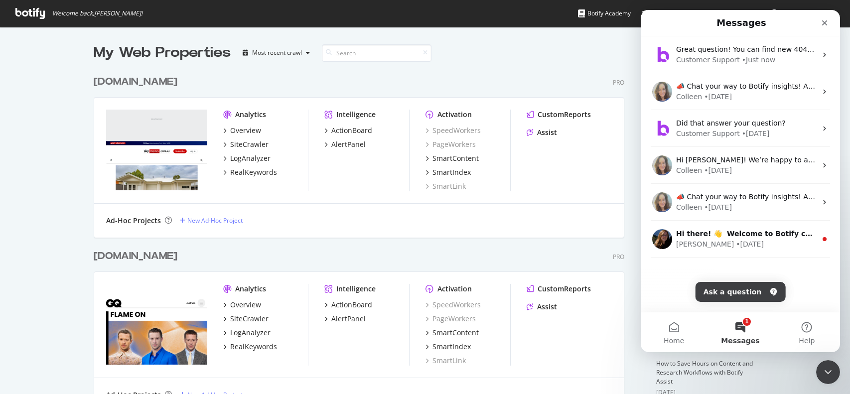
scroll to position [0, 0]
click at [807, 339] on span "Help" at bounding box center [806, 340] width 16 height 7
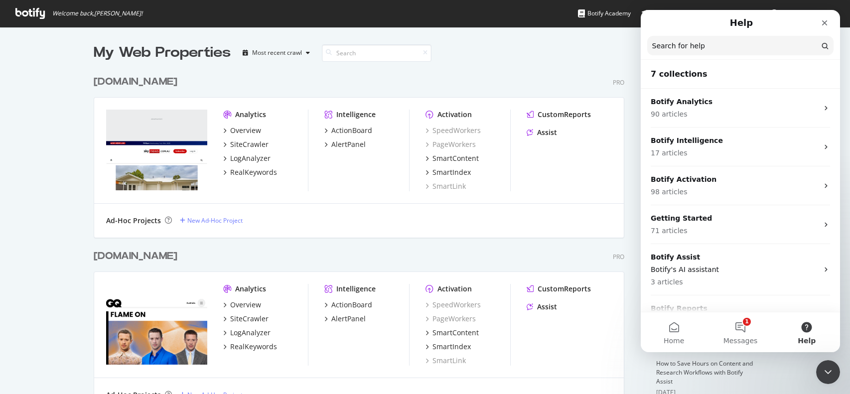
click at [698, 49] on input "Search for help" at bounding box center [740, 45] width 186 height 19
type input "404s"
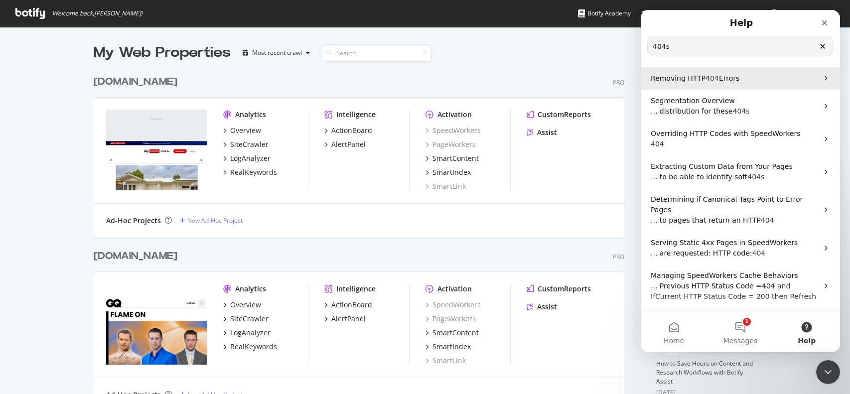
click at [752, 77] on p "Removing HTTP 404 Errors" at bounding box center [733, 78] width 167 height 10
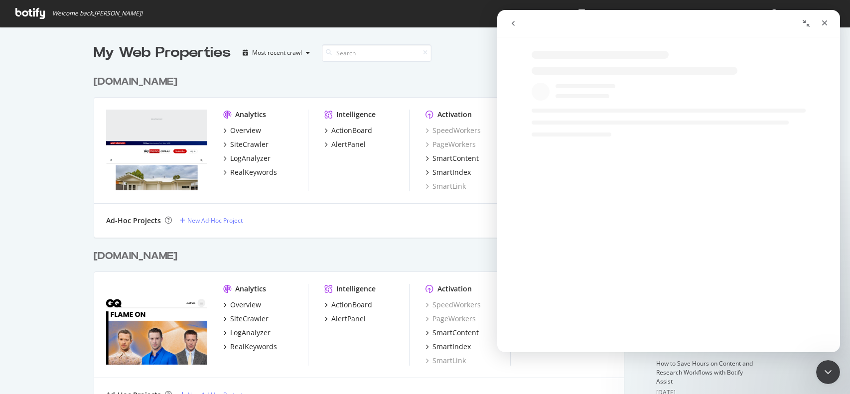
click at [517, 23] on button "go back" at bounding box center [512, 23] width 19 height 19
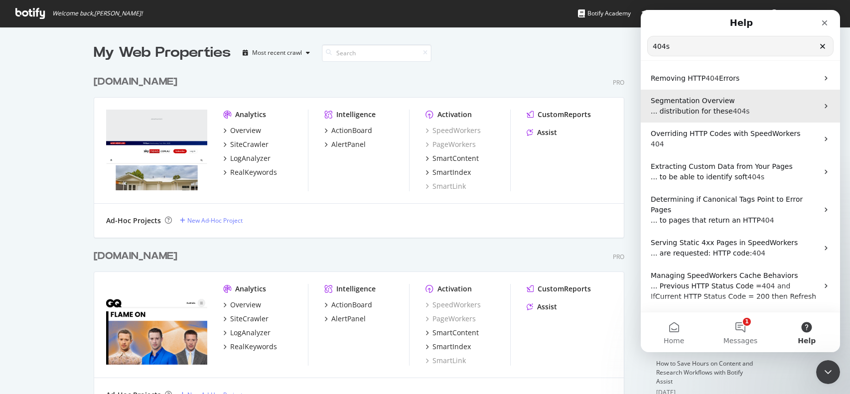
click at [650, 106] on p "... distribution for these 404s" at bounding box center [733, 111] width 167 height 10
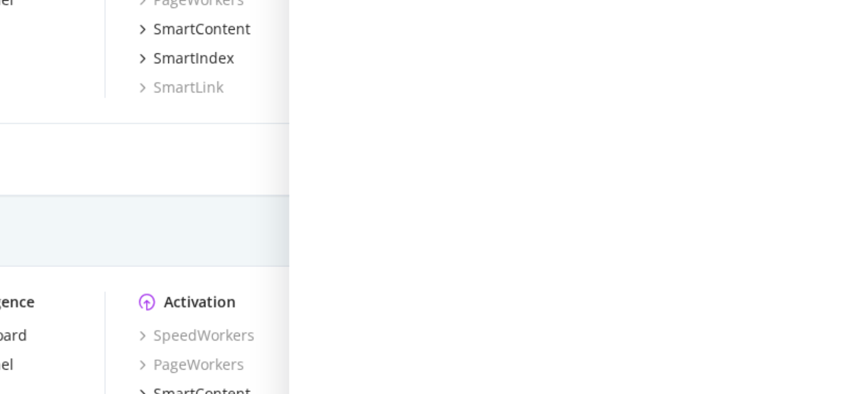
scroll to position [135, 0]
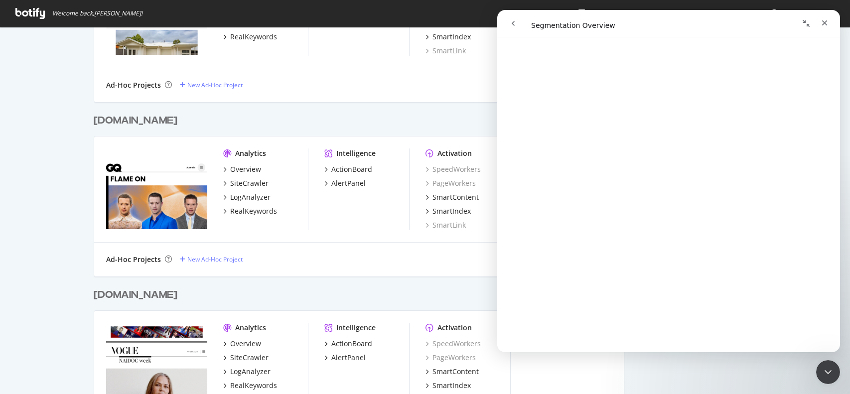
click at [45, 228] on div "My Web Properties Most recent crawl www.skynews.com.au Pro Analytics Overview S…" at bounding box center [425, 272] width 850 height 763
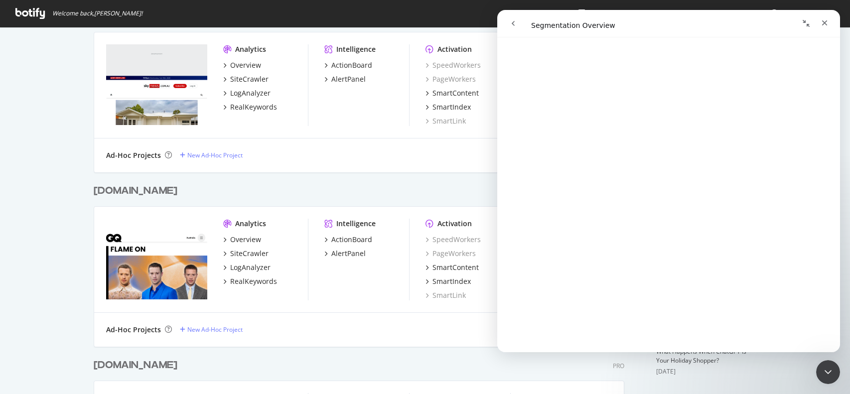
scroll to position [0, 0]
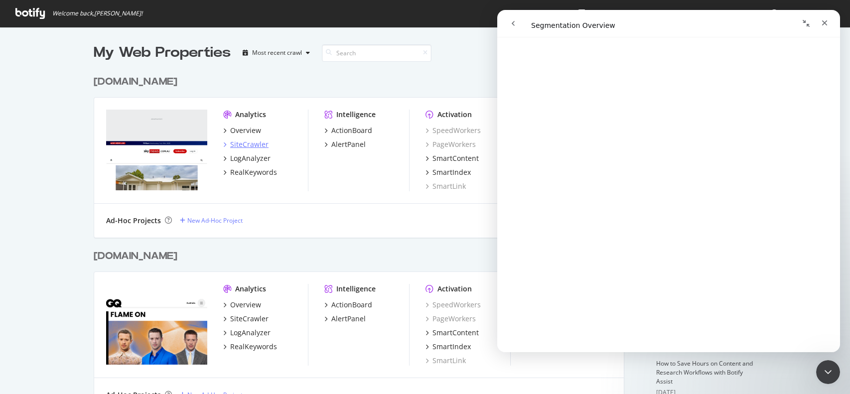
click at [248, 142] on div "SiteCrawler" at bounding box center [249, 144] width 38 height 10
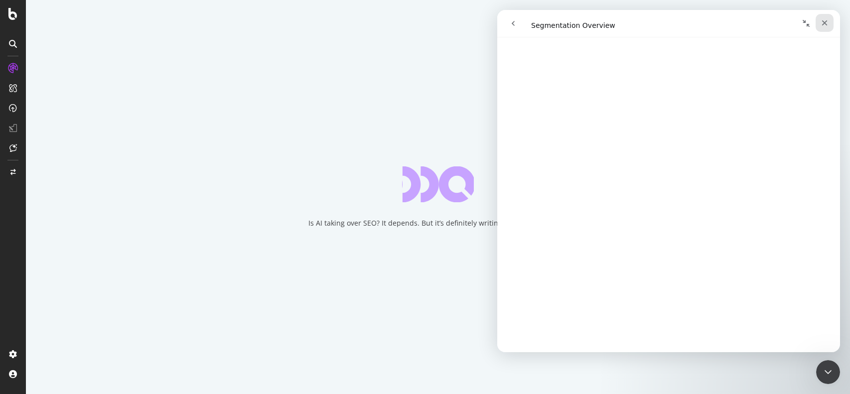
click at [820, 23] on icon "Close" at bounding box center [824, 23] width 8 height 8
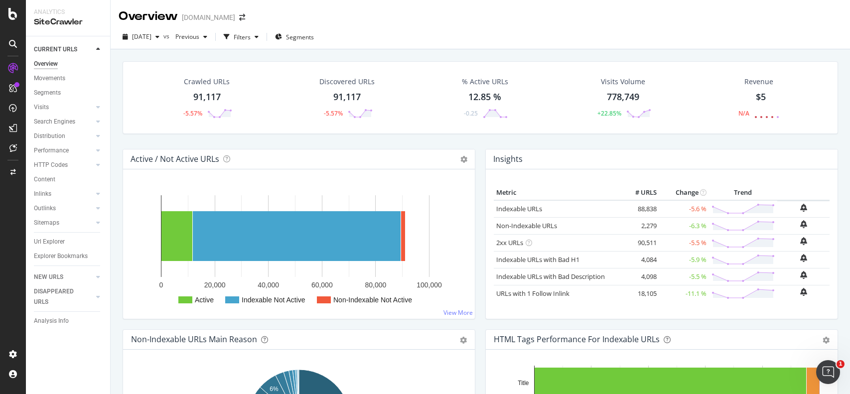
click at [695, 210] on td "-5.6 %" at bounding box center [684, 208] width 50 height 17
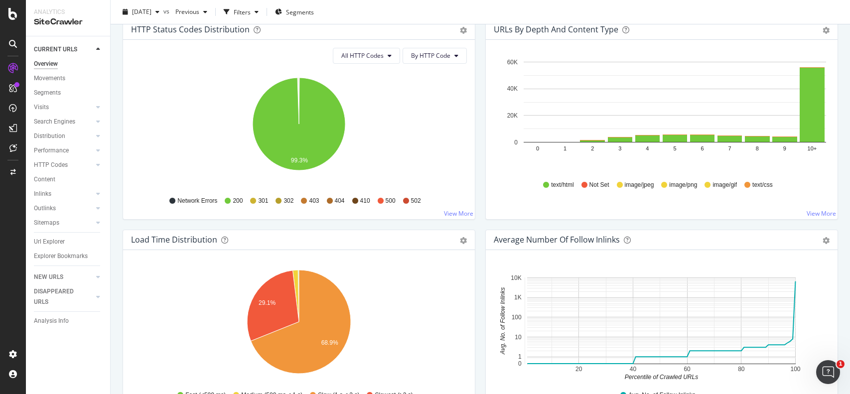
scroll to position [458, 0]
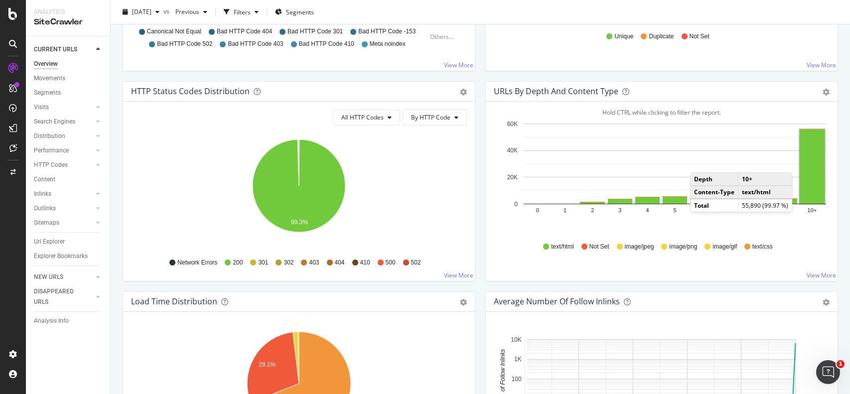
click at [802, 162] on rect "A chart." at bounding box center [811, 166] width 25 height 74
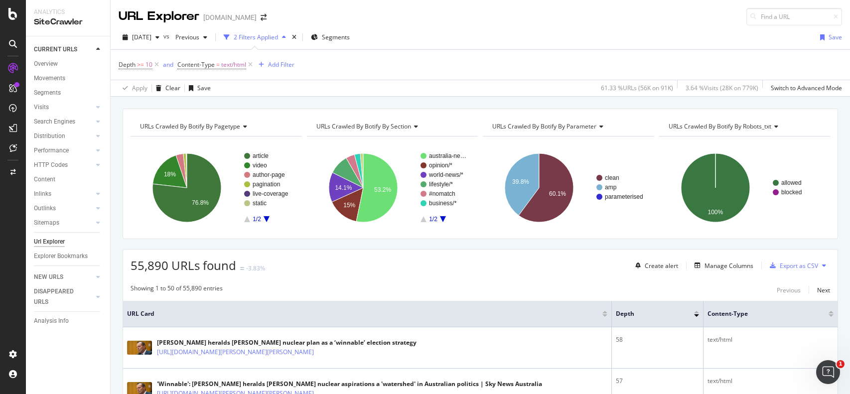
click at [220, 16] on div "www.skynews.com.au" at bounding box center [229, 17] width 53 height 10
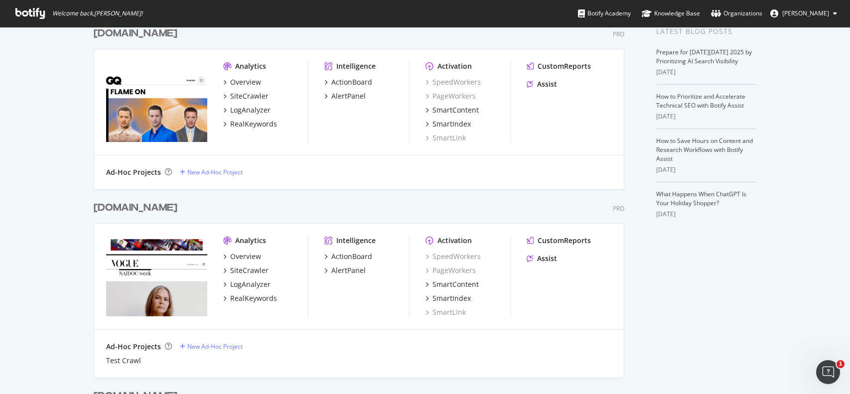
scroll to position [223, 0]
click at [249, 270] on div "SiteCrawler" at bounding box center [249, 270] width 38 height 10
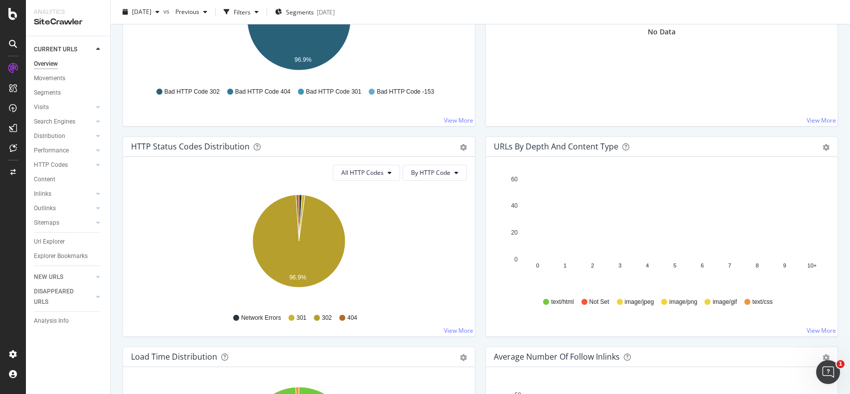
scroll to position [384, 0]
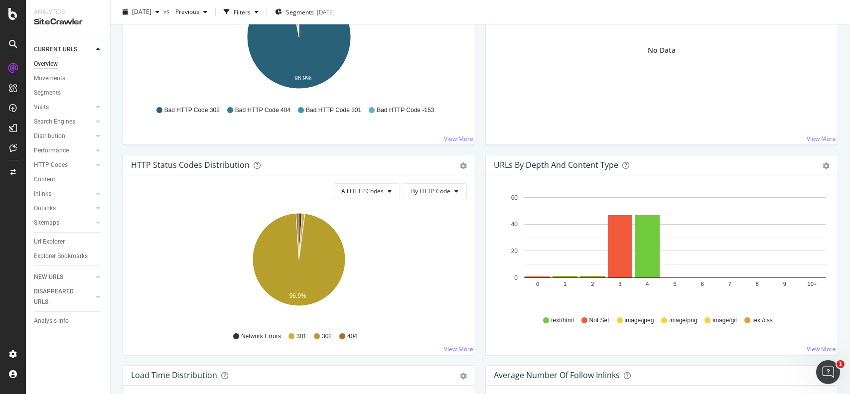
click at [582, 213] on rect "A chart." at bounding box center [674, 237] width 302 height 81
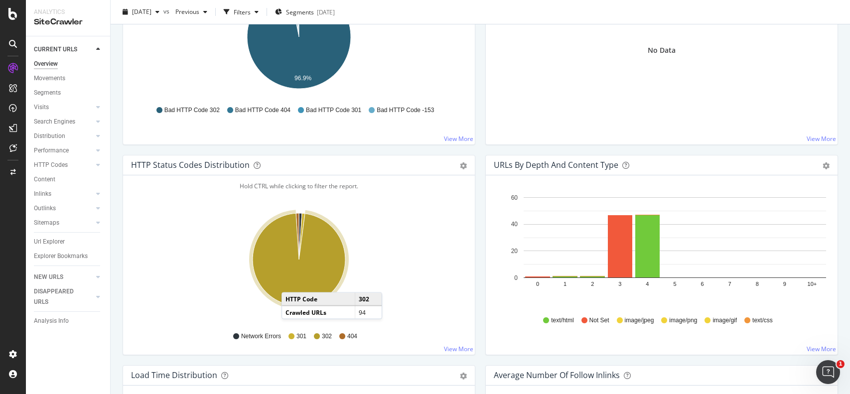
scroll to position [0, 0]
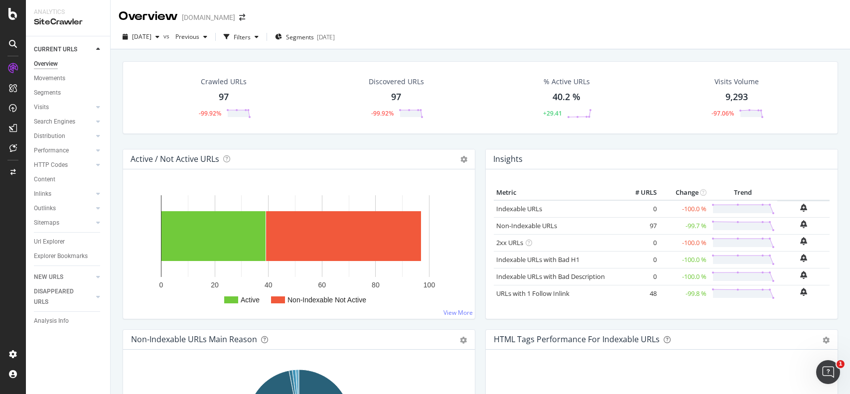
click at [225, 82] on div "Crawled URLs" at bounding box center [224, 82] width 46 height 10
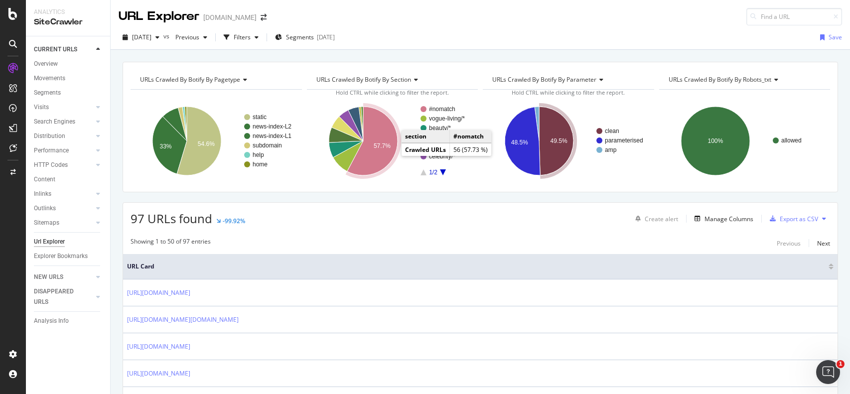
click at [390, 154] on icon "A chart." at bounding box center [372, 141] width 50 height 69
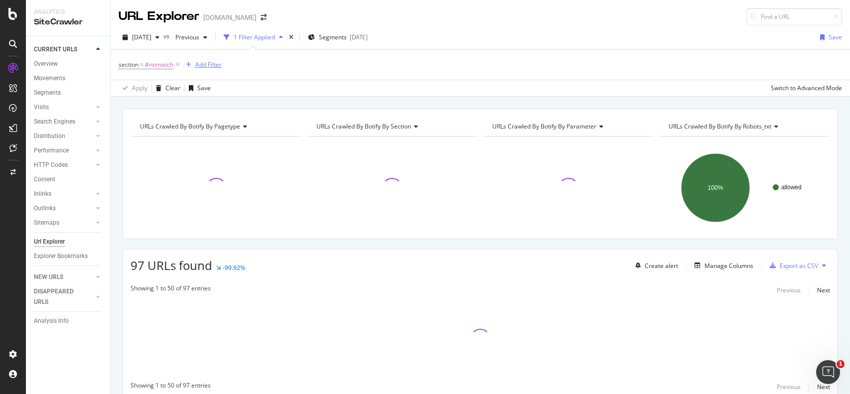
click at [214, 61] on div "Add Filter" at bounding box center [208, 64] width 26 height 8
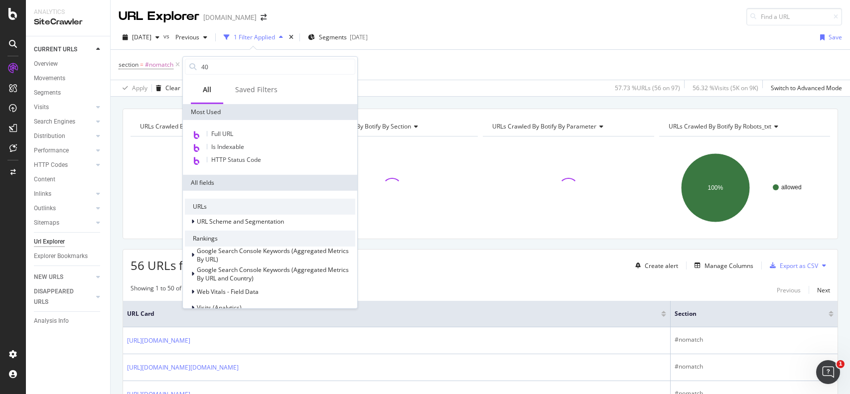
type input "404"
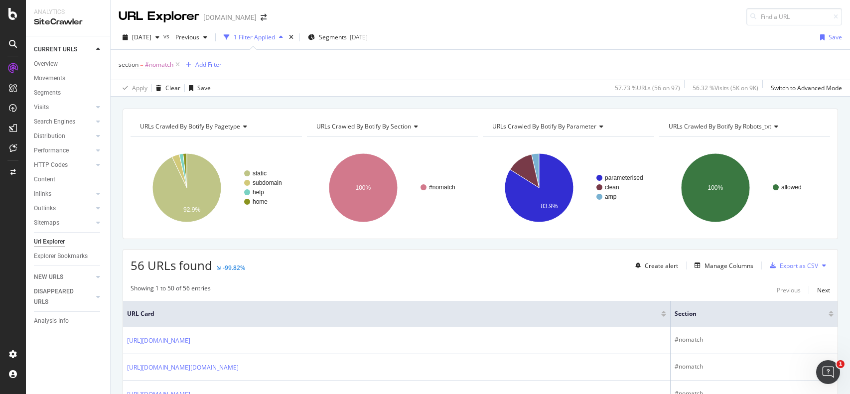
click at [486, 80] on div "Apply Clear Save 57.73 % URLs ( 56 on 97 ) 56.32 % Visits ( 5K on 9K ) Switch t…" at bounding box center [480, 88] width 739 height 16
click at [198, 65] on div "Add Filter" at bounding box center [208, 64] width 26 height 8
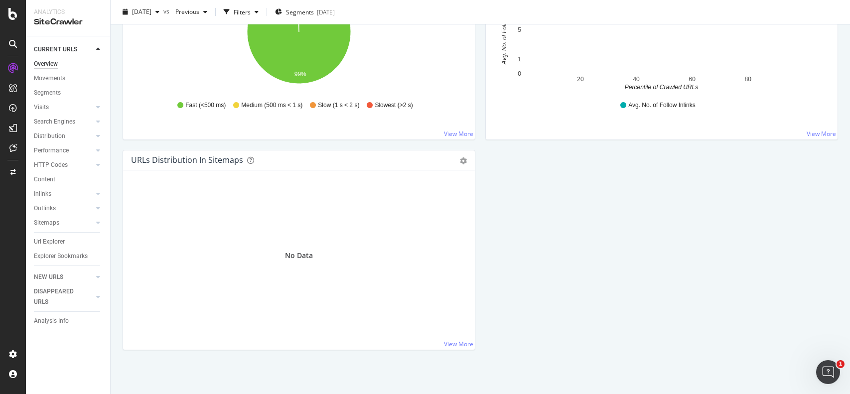
scroll to position [804, 0]
